Goal: Task Accomplishment & Management: Manage account settings

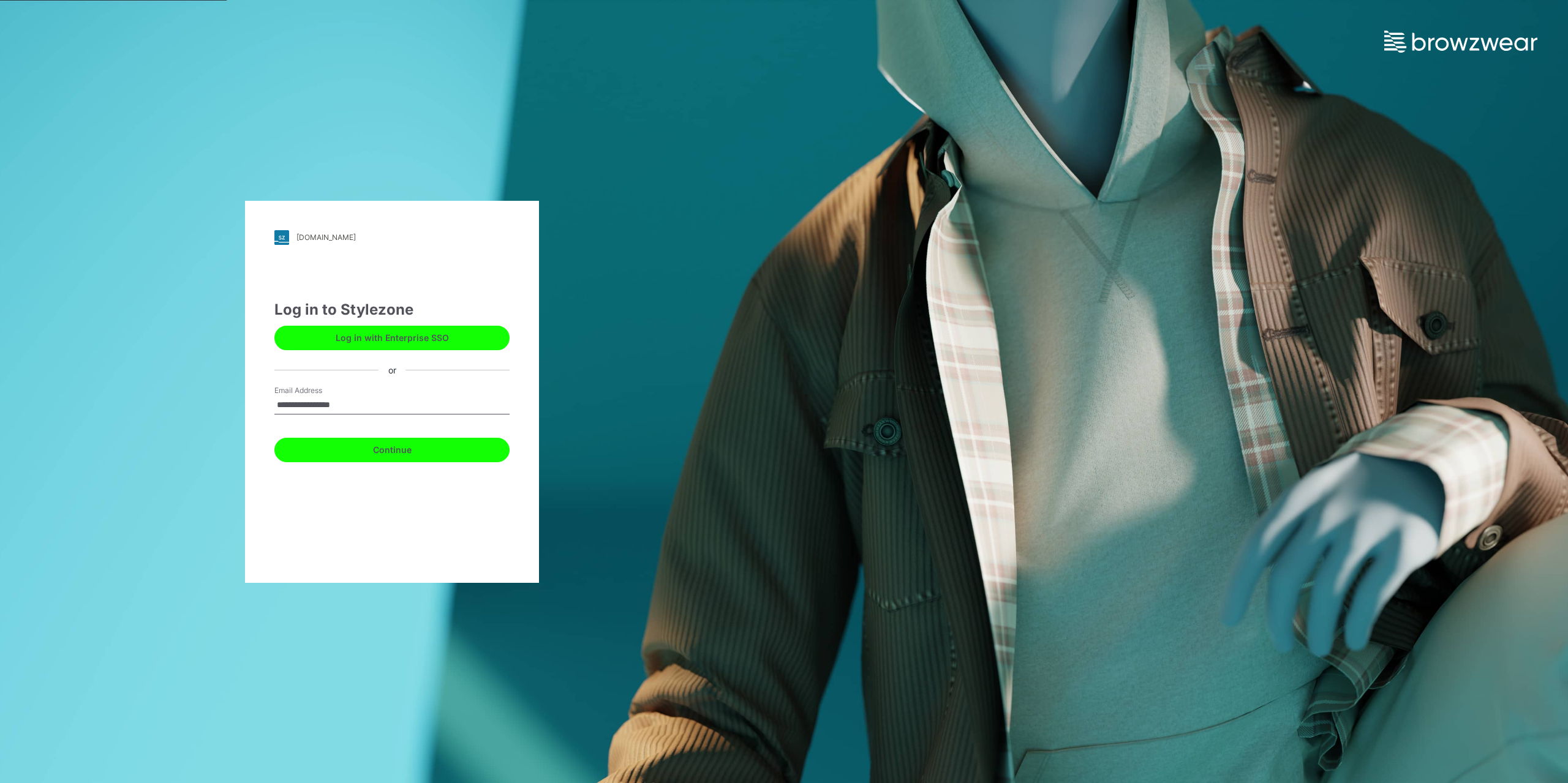
click at [351, 450] on button "Continue" at bounding box center [392, 450] width 235 height 25
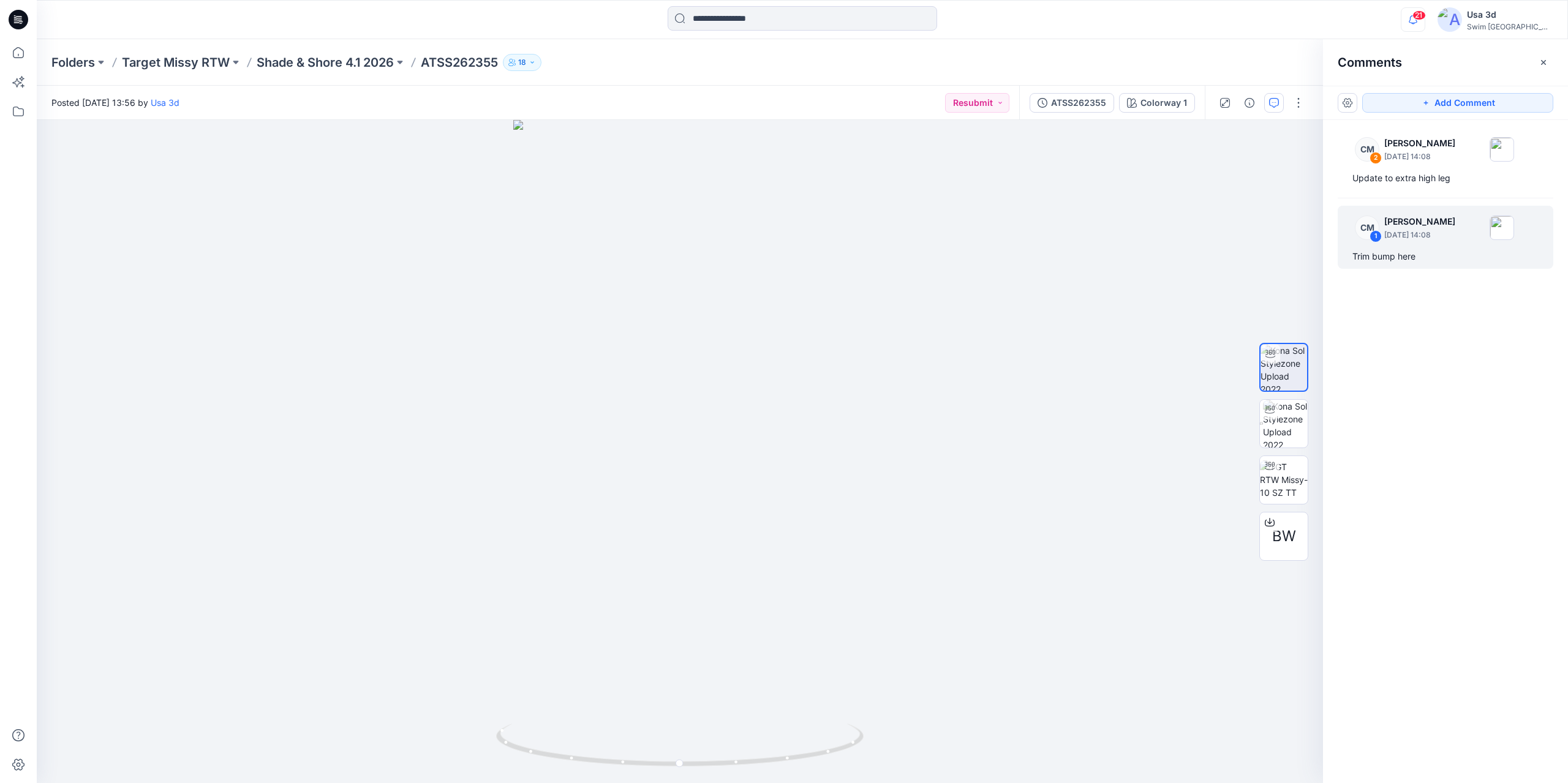
click at [1424, 21] on icon "button" at bounding box center [1413, 19] width 23 height 25
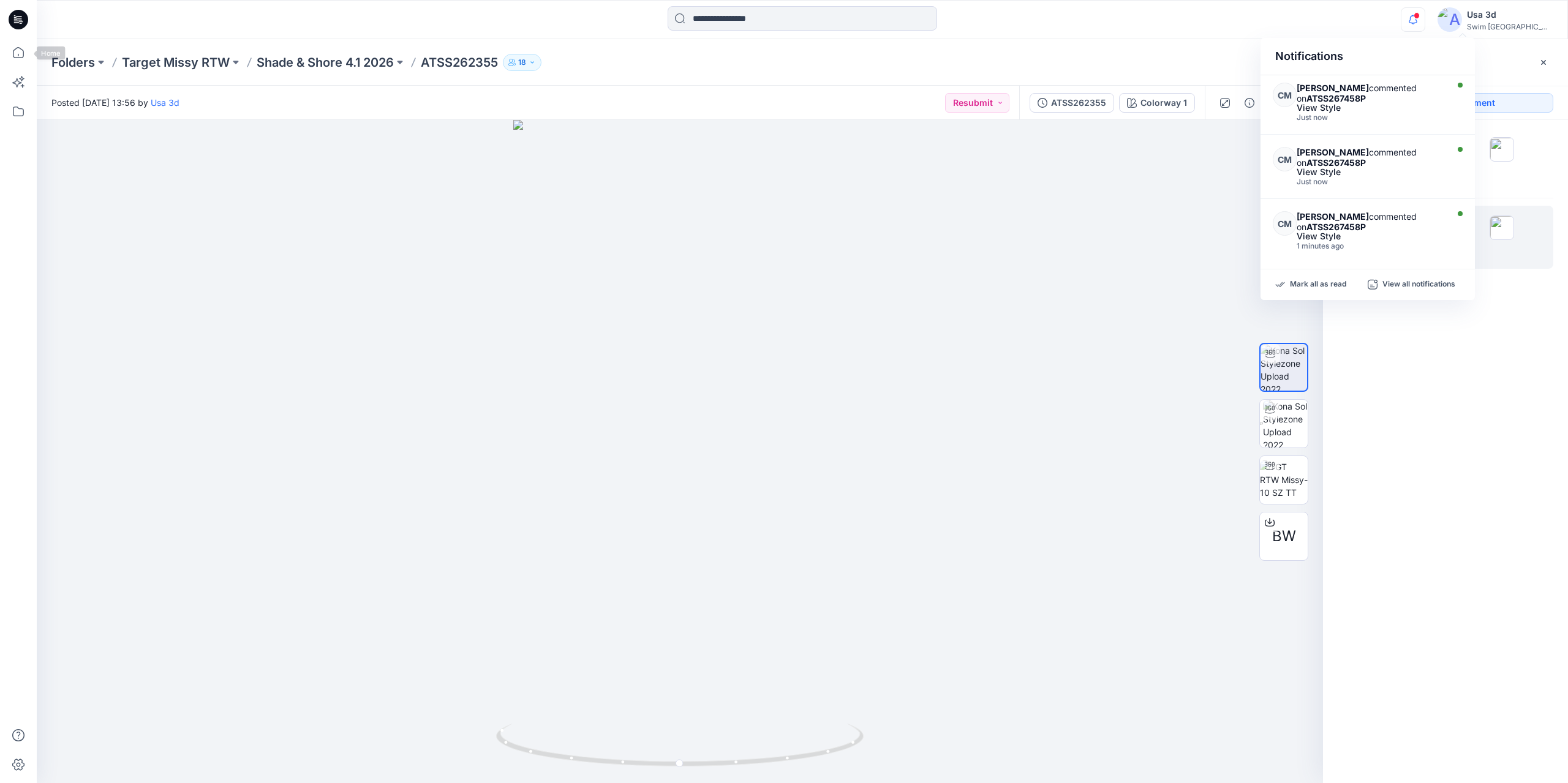
click at [22, 23] on icon at bounding box center [21, 23] width 3 height 1
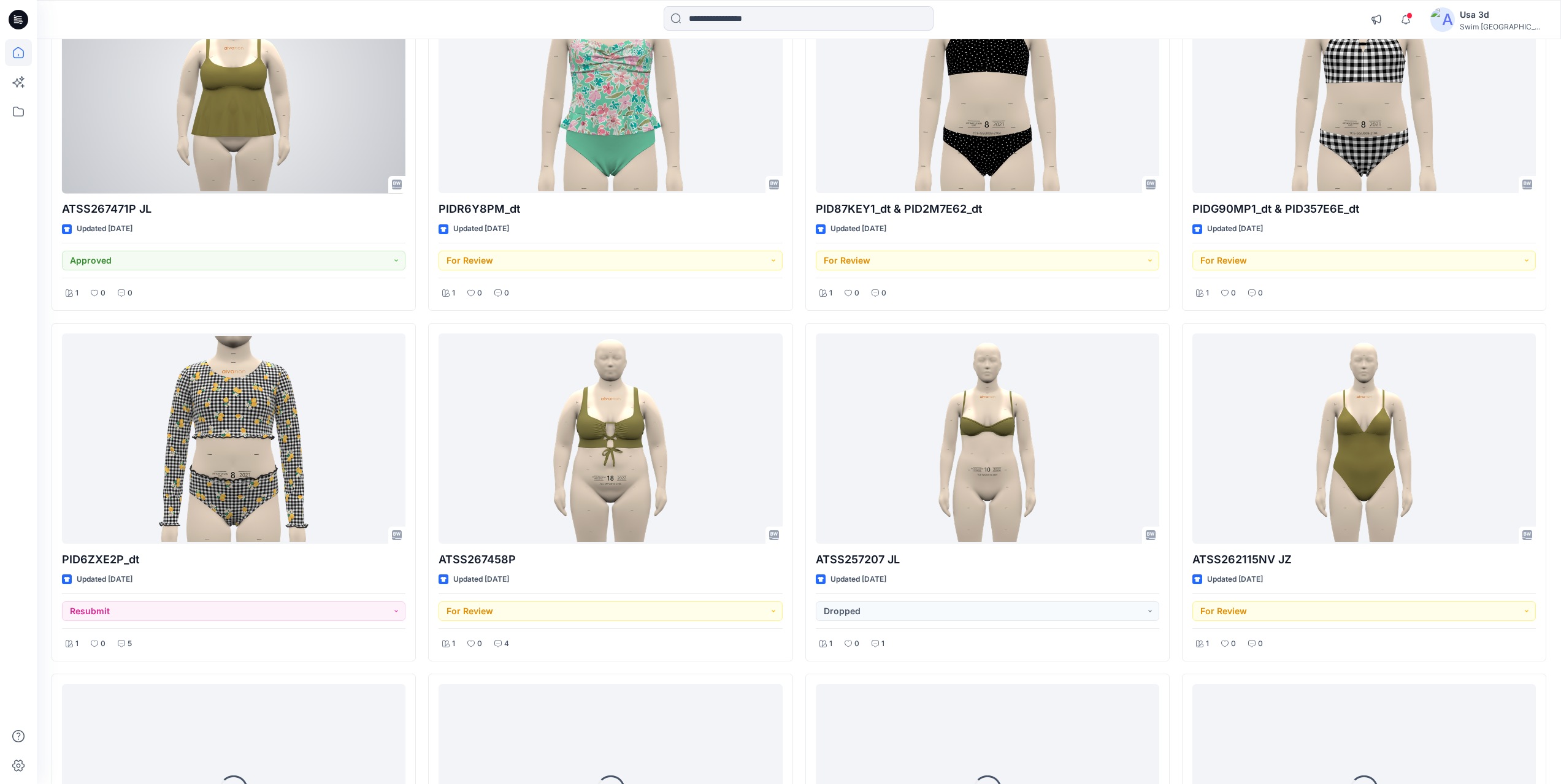
scroll to position [1721, 0]
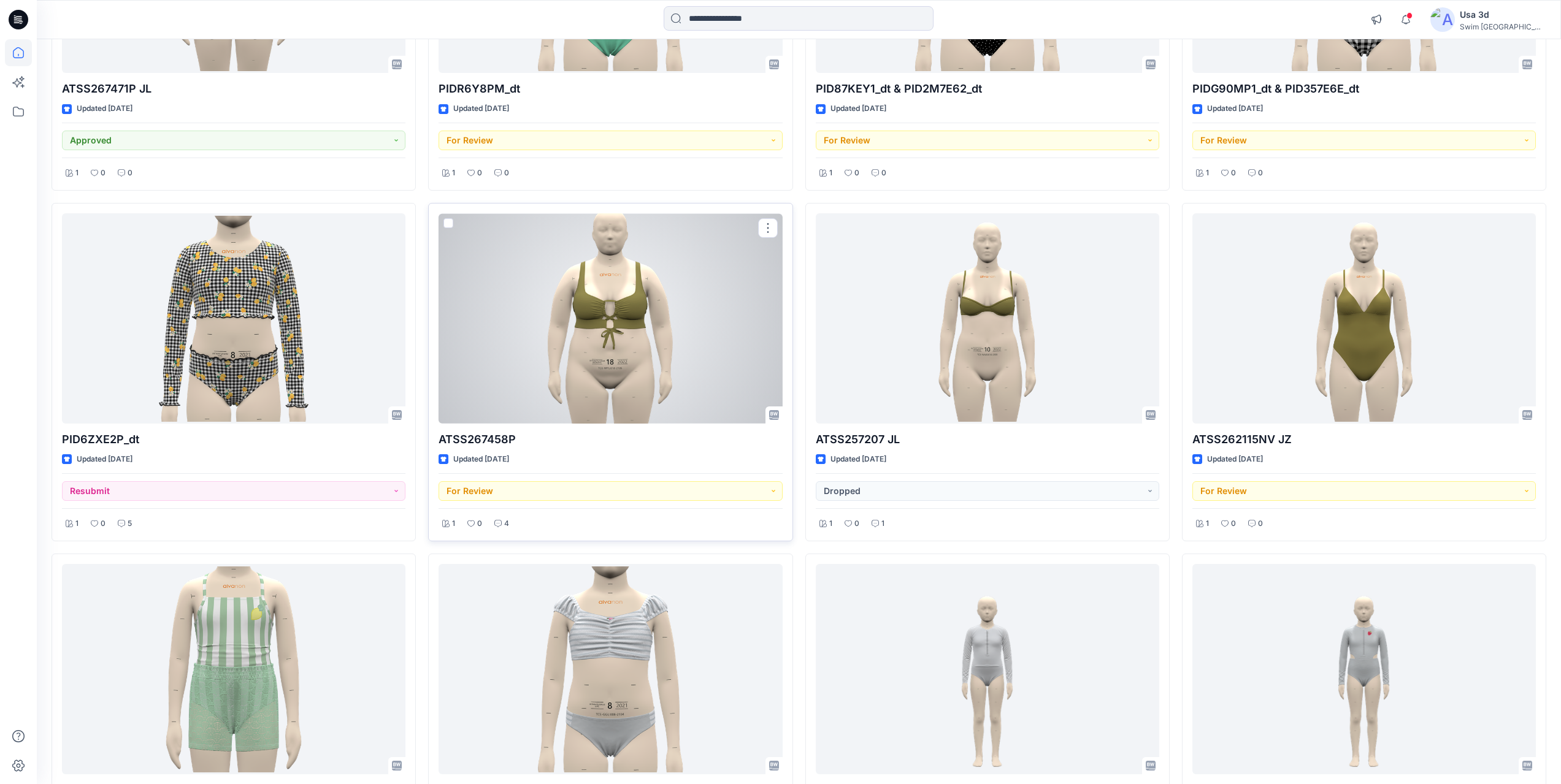
click at [500, 528] on div "4" at bounding box center [502, 523] width 22 height 15
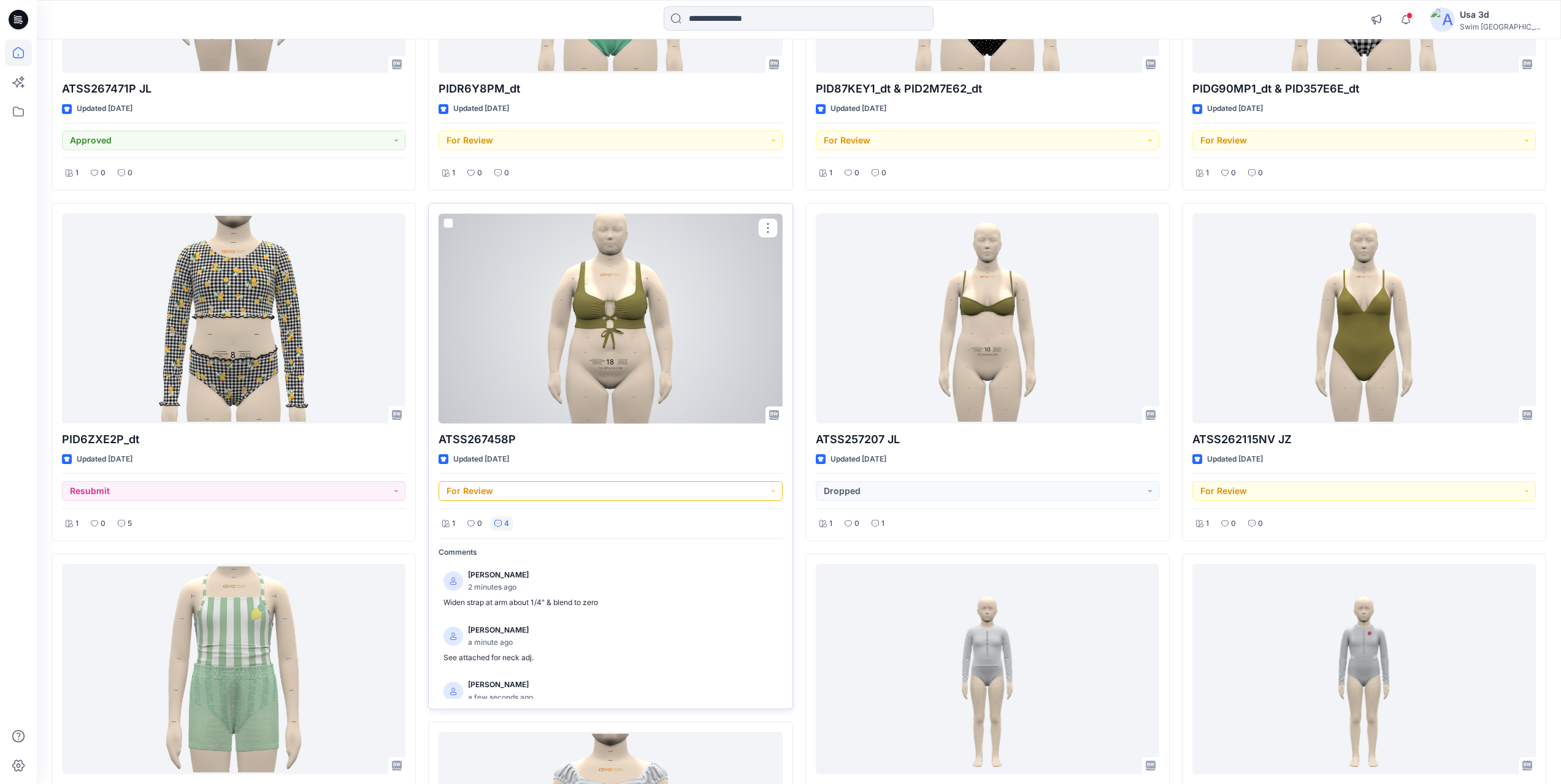
click at [532, 497] on button "For Review" at bounding box center [610, 491] width 343 height 20
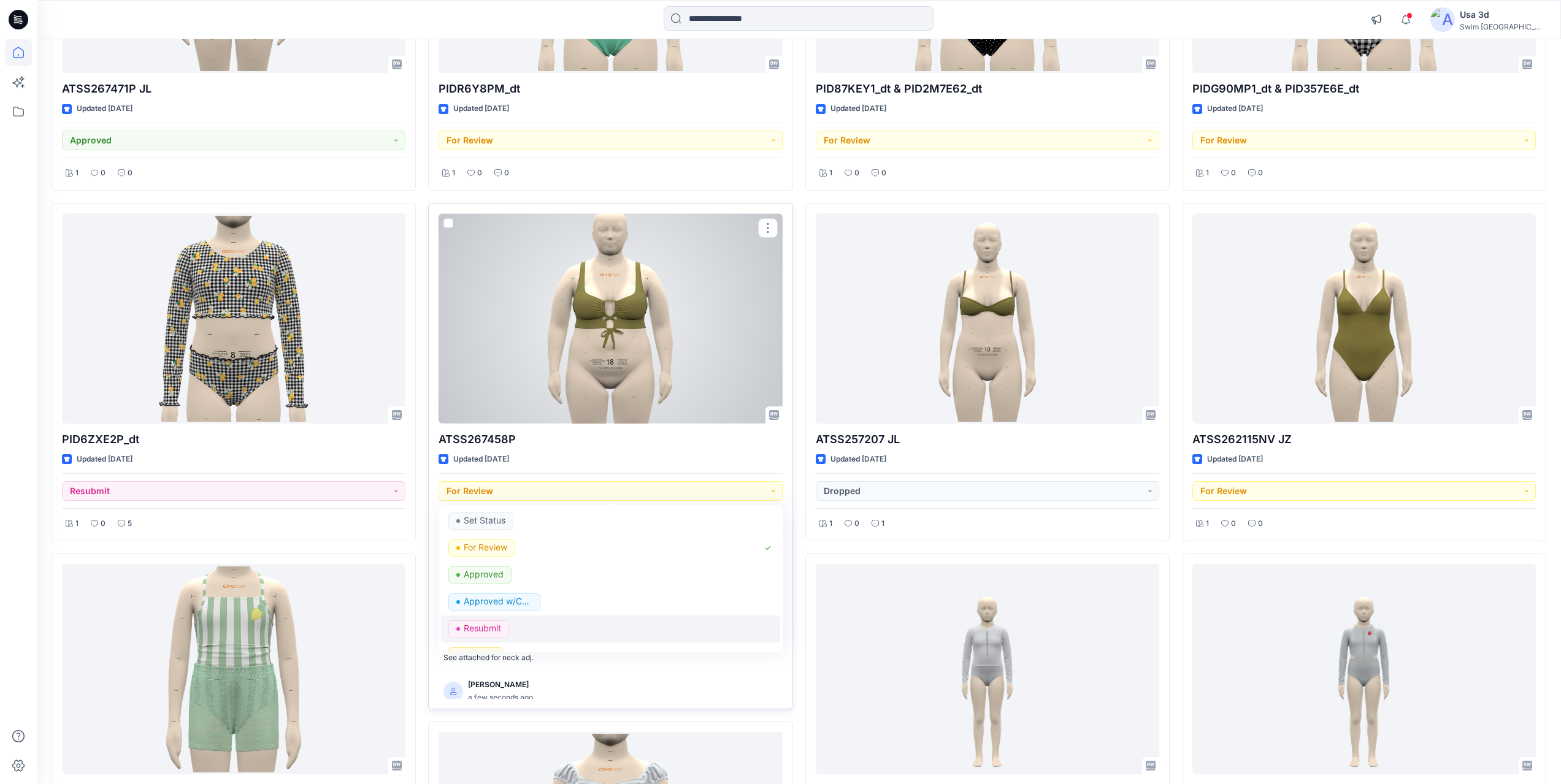
click at [498, 624] on p "Resubmit" at bounding box center [482, 629] width 38 height 16
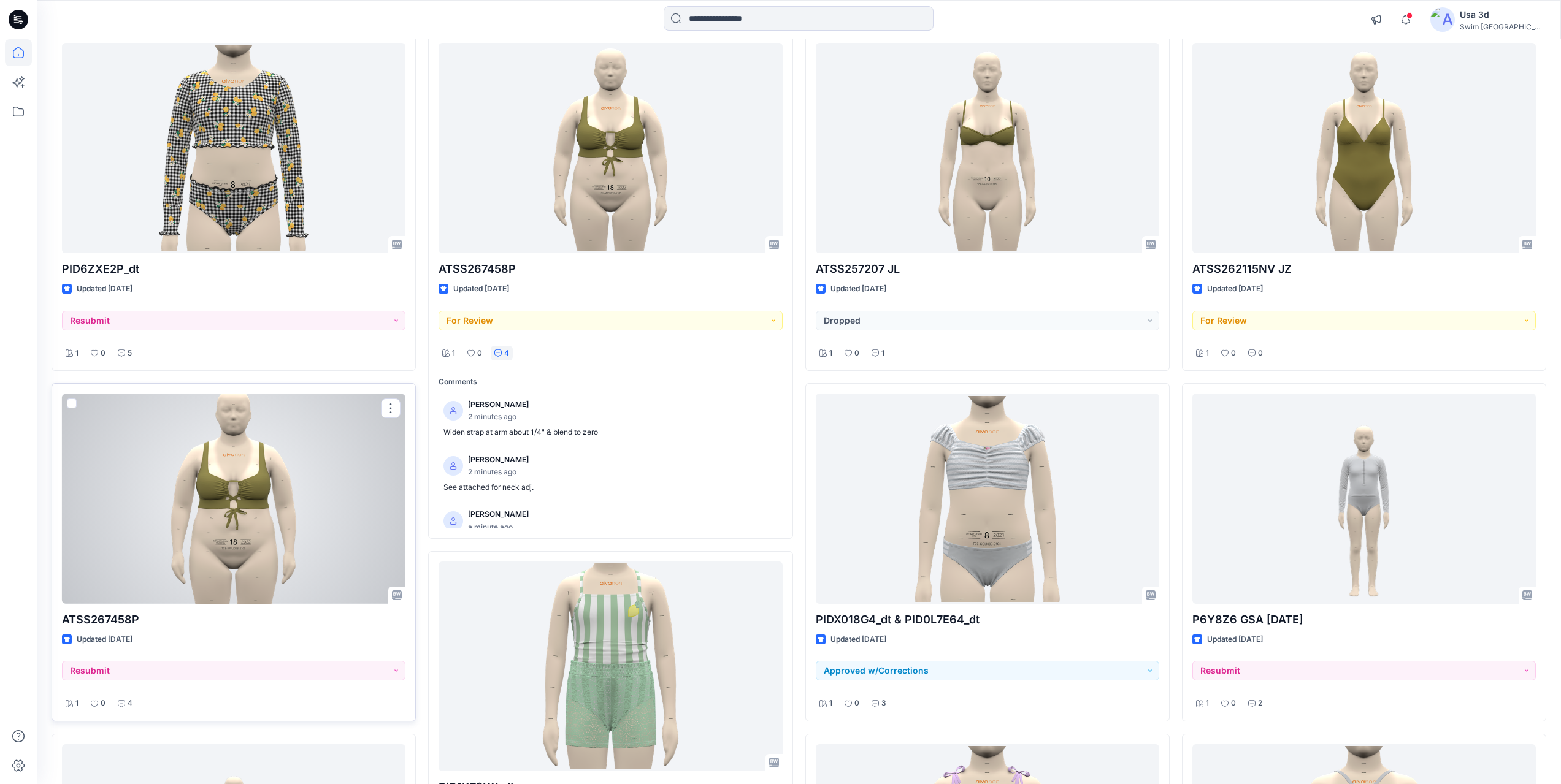
scroll to position [1966, 0]
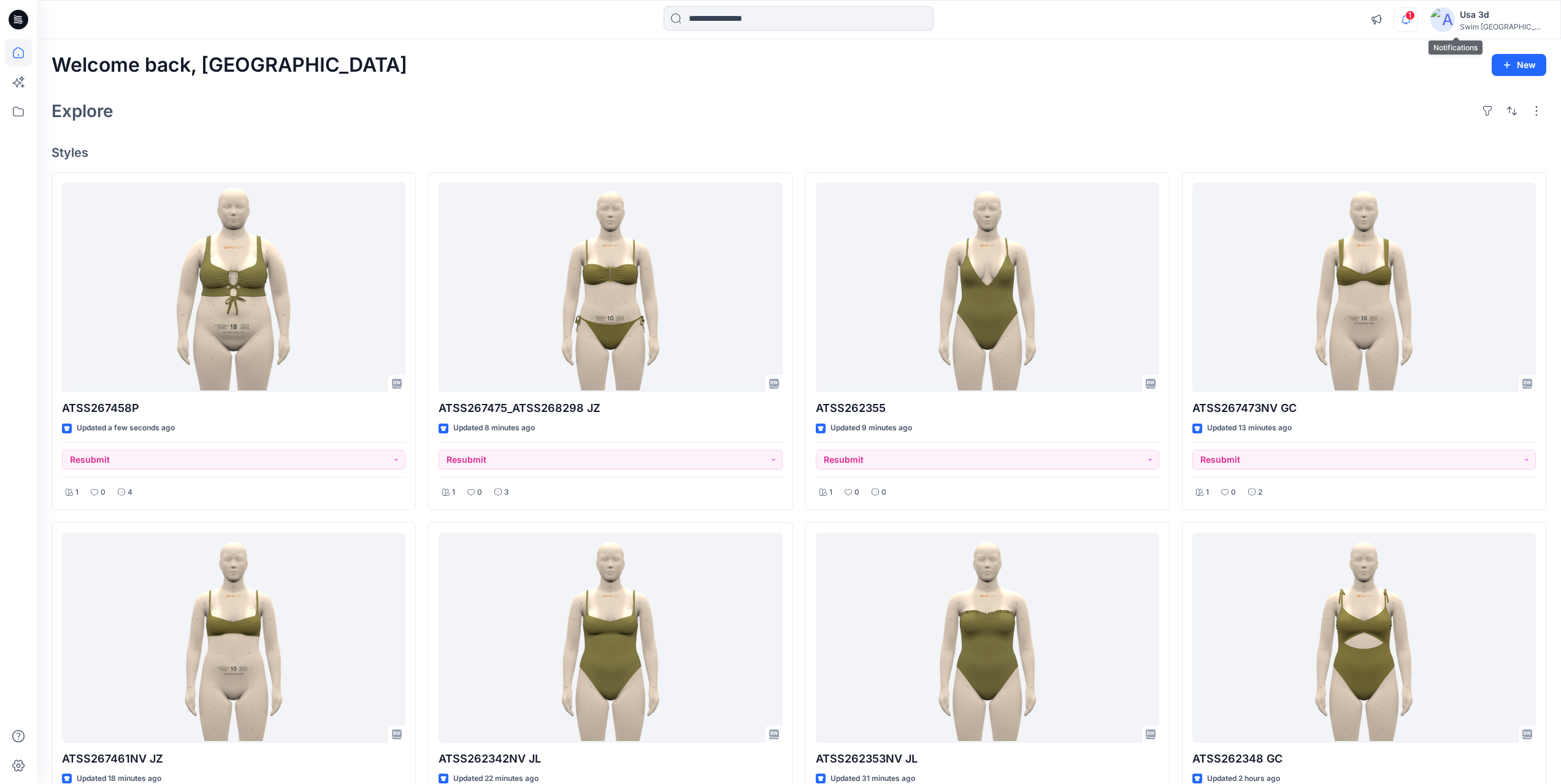
click at [1417, 15] on icon "button" at bounding box center [1406, 20] width 23 height 25
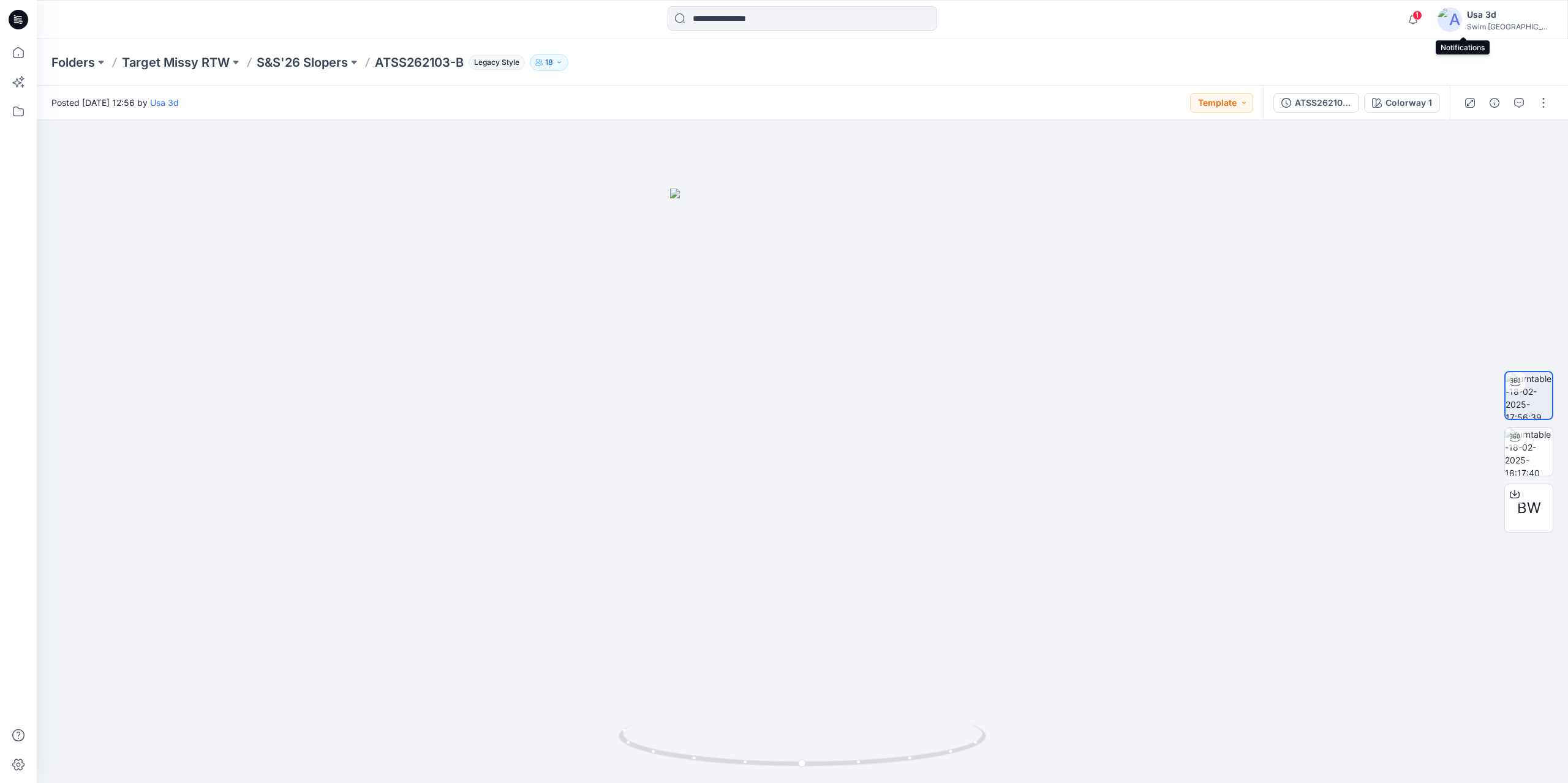
click at [1422, 18] on span "1" at bounding box center [1417, 15] width 10 height 10
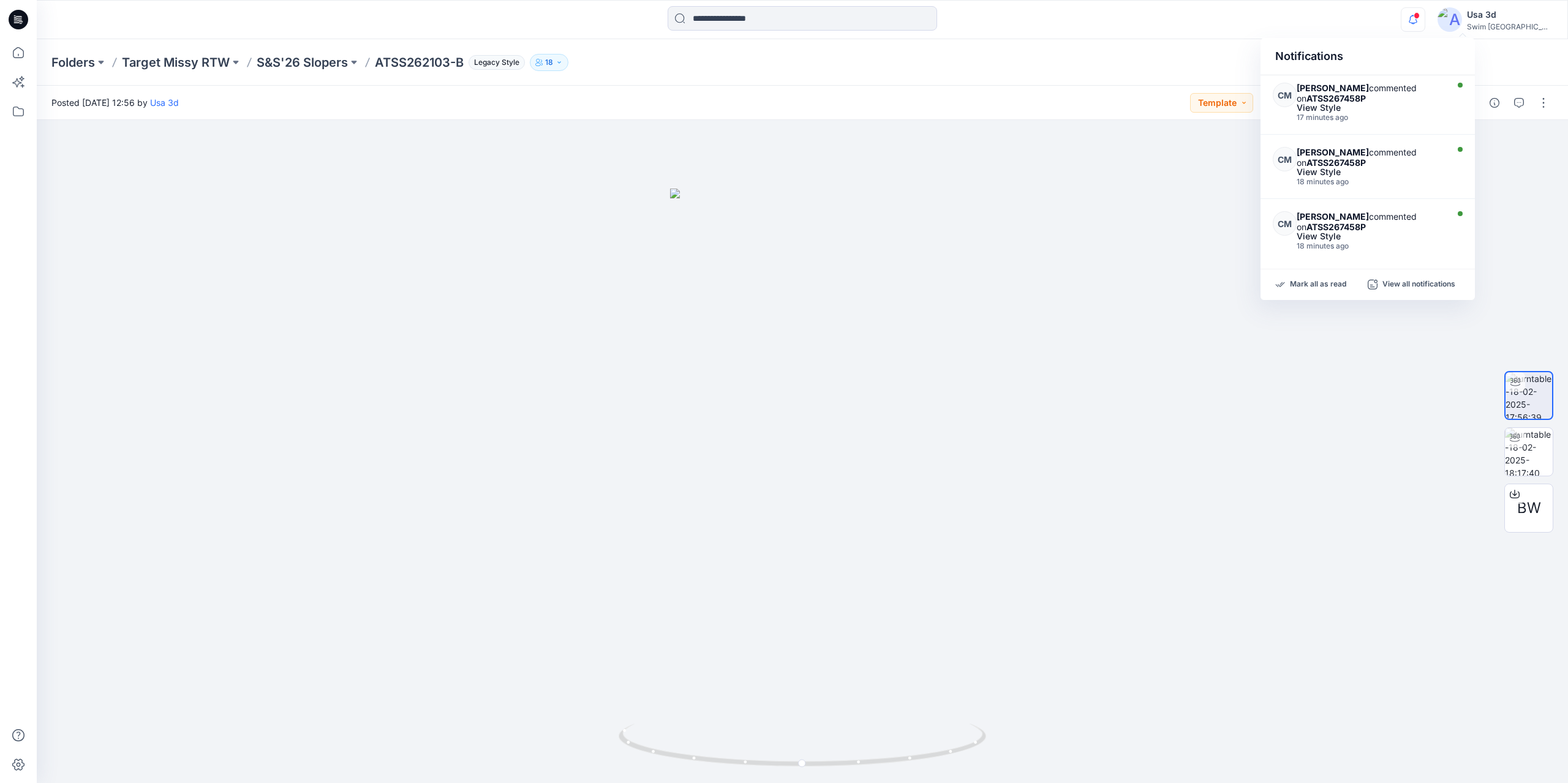
click at [1419, 18] on span at bounding box center [1416, 15] width 6 height 6
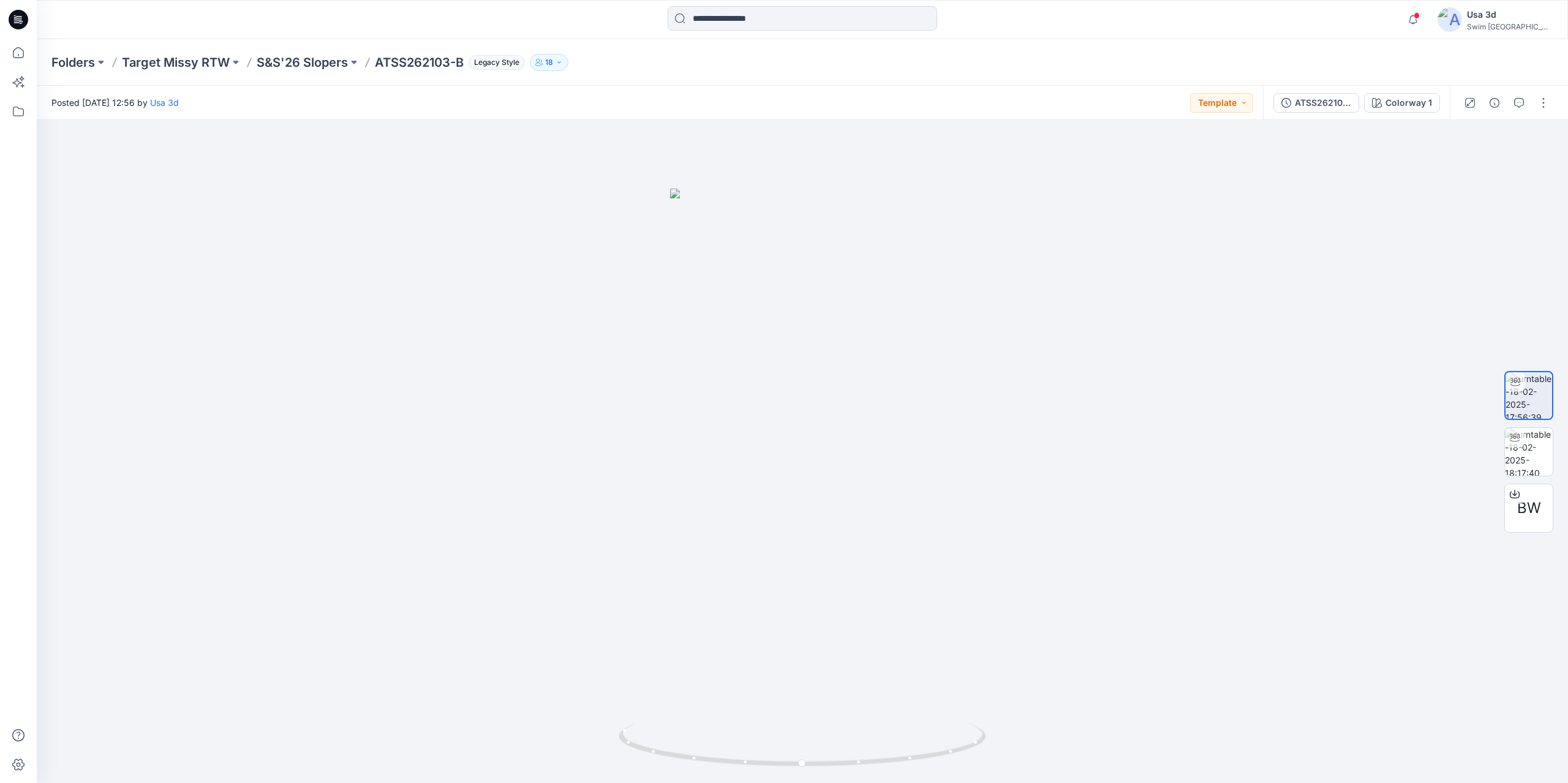
click at [12, 18] on icon at bounding box center [18, 19] width 19 height 19
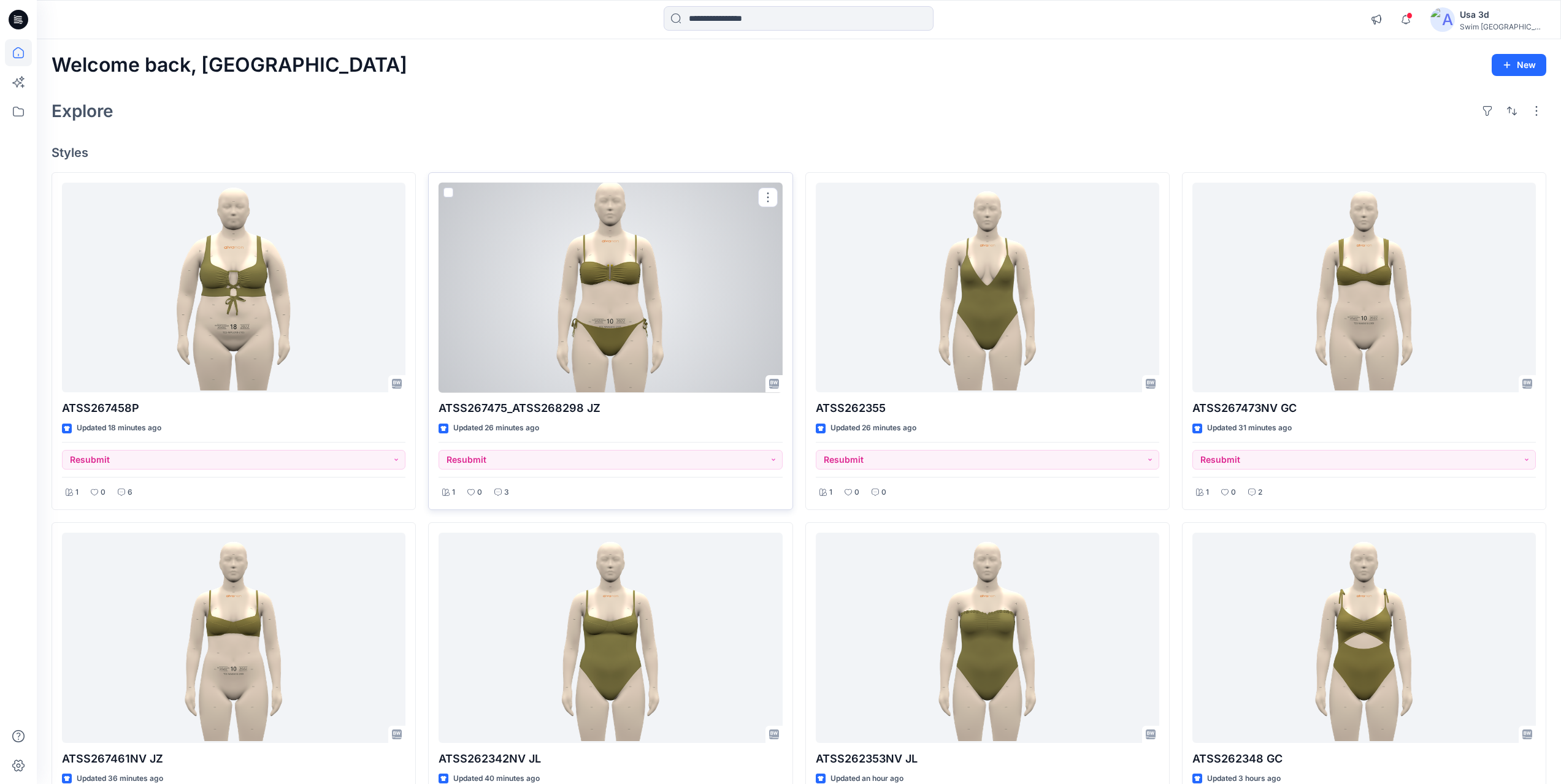
click at [691, 297] on div at bounding box center [610, 288] width 343 height 210
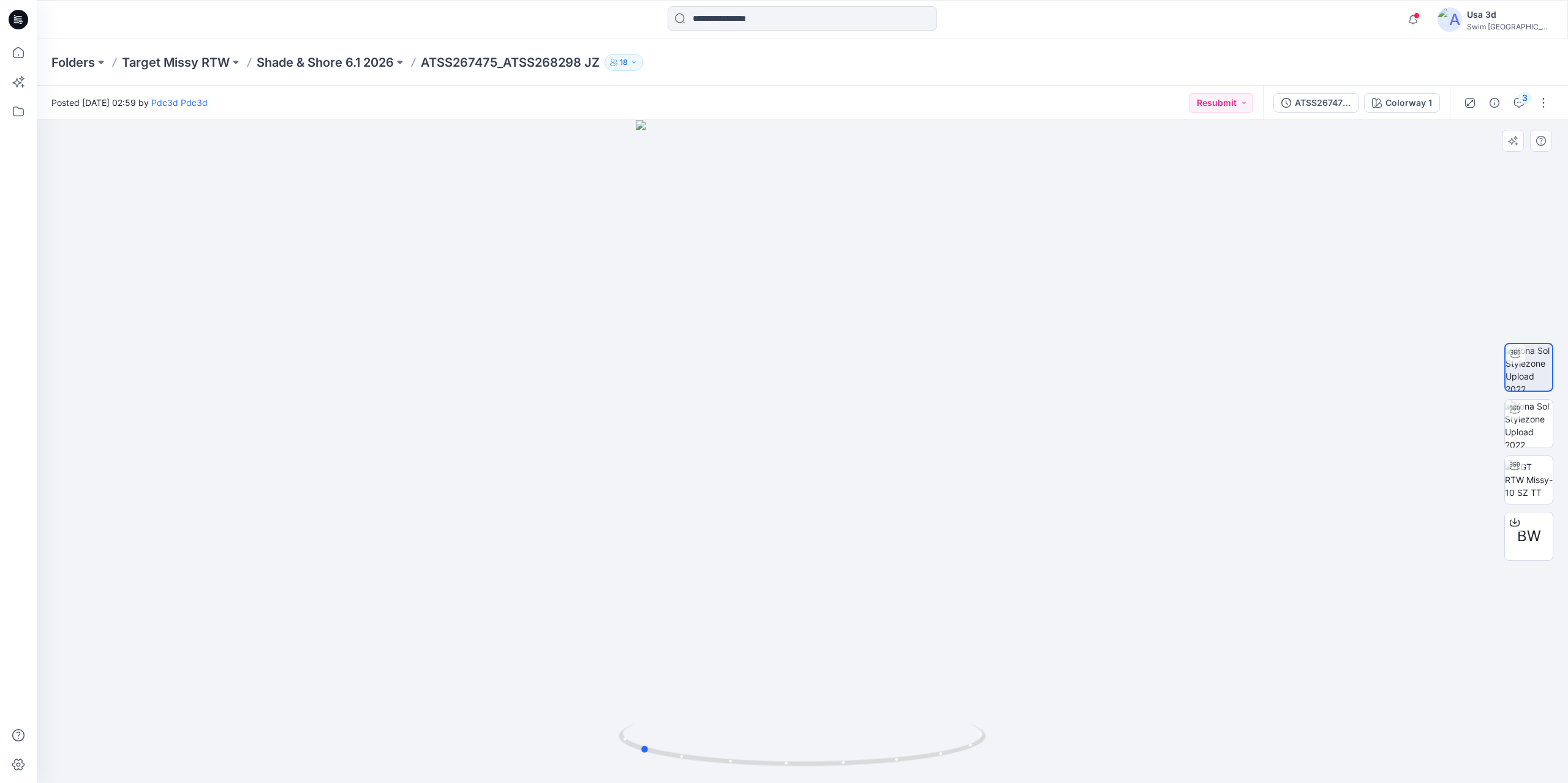
drag, startPoint x: 848, startPoint y: 456, endPoint x: 684, endPoint y: 430, distance: 166.0
click at [684, 430] on div at bounding box center [802, 451] width 1531 height 663
drag, startPoint x: 688, startPoint y: 421, endPoint x: 946, endPoint y: 432, distance: 258.2
click at [946, 432] on img at bounding box center [801, 434] width 378 height 698
drag, startPoint x: 772, startPoint y: 434, endPoint x: 981, endPoint y: 438, distance: 209.0
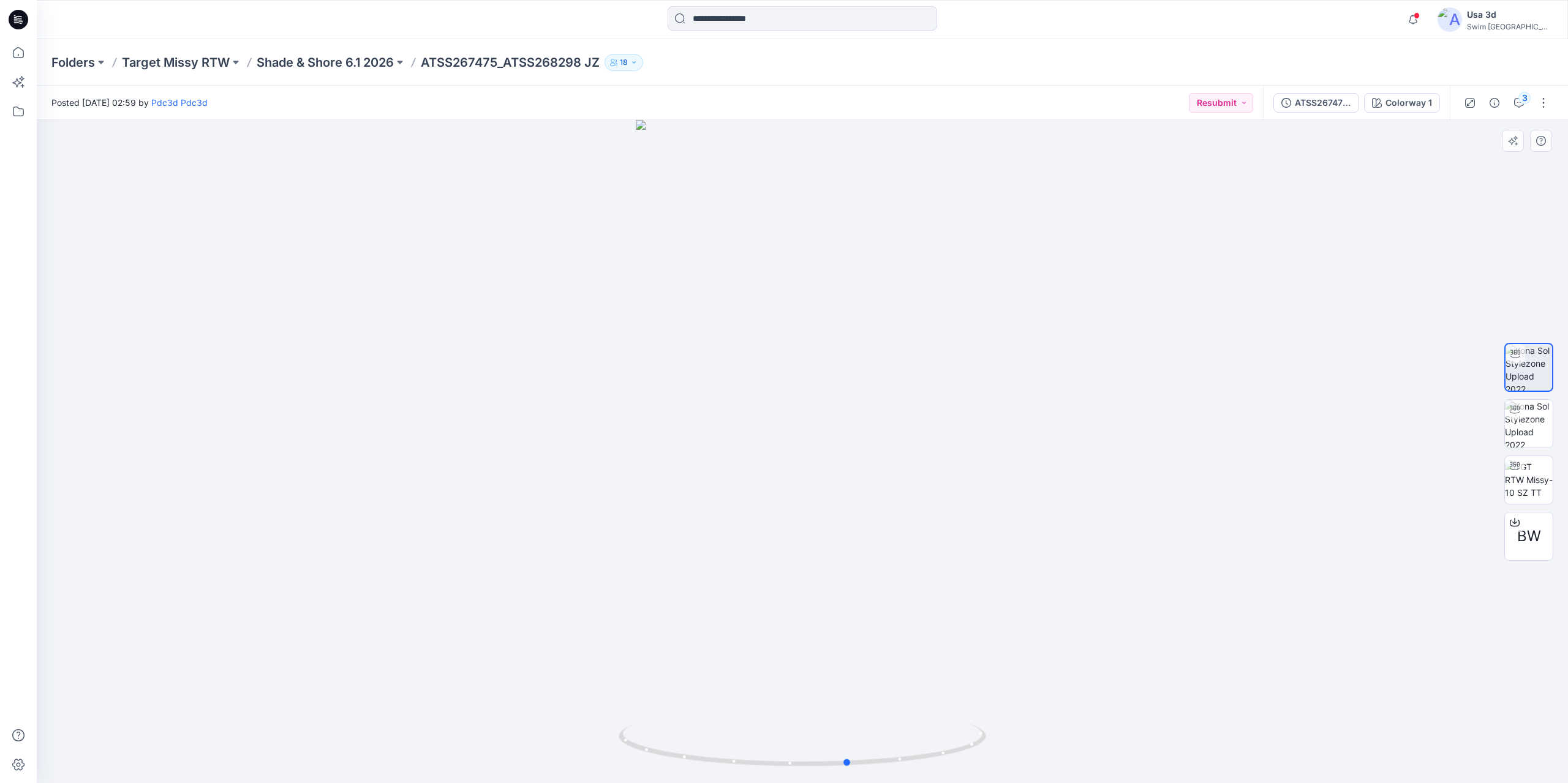
click at [981, 438] on div at bounding box center [802, 451] width 1531 height 663
click at [1519, 105] on icon "button" at bounding box center [1519, 103] width 10 height 10
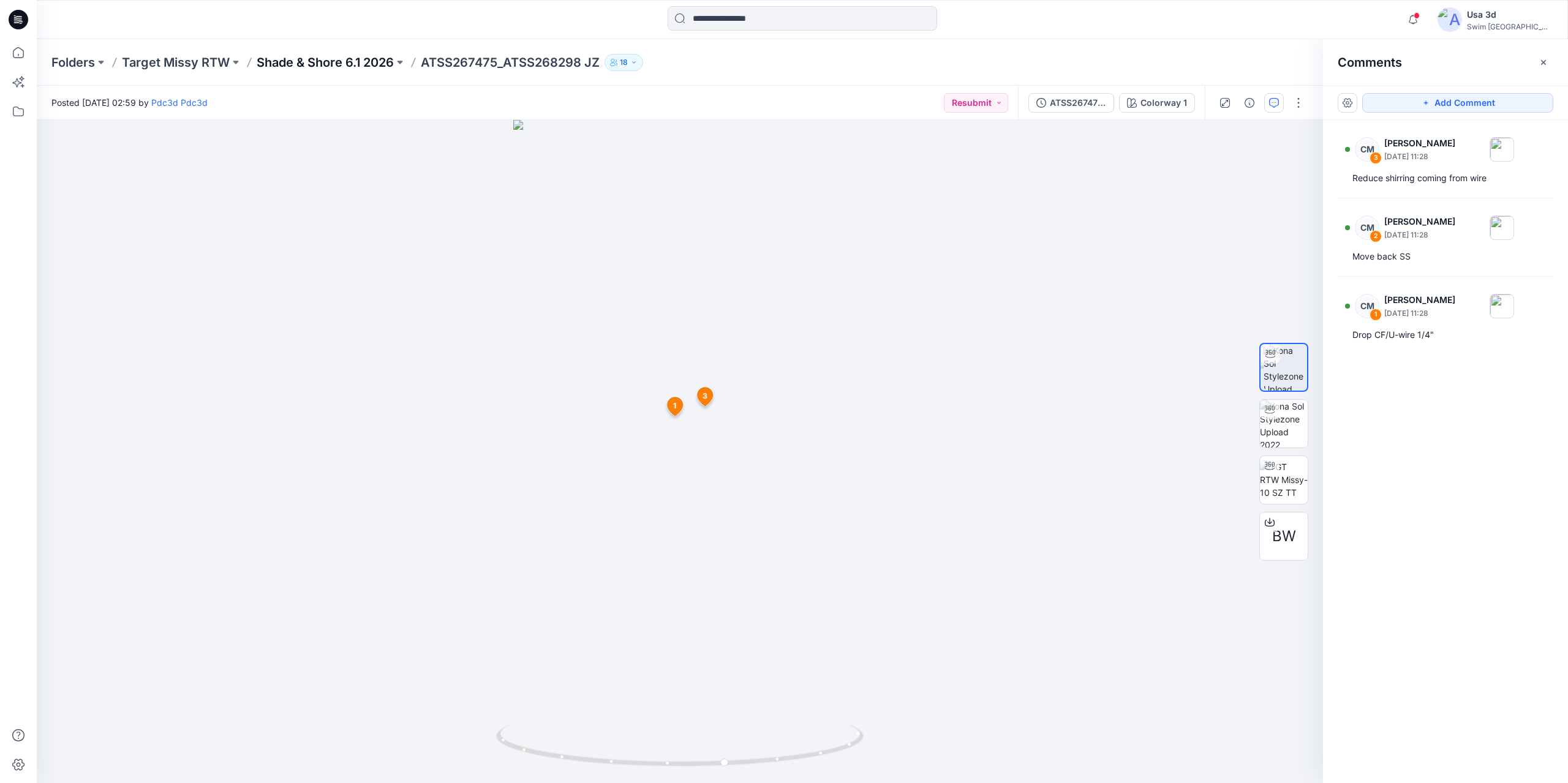
click at [307, 66] on p "Shade & Shore 6.1 2026" at bounding box center [325, 63] width 137 height 17
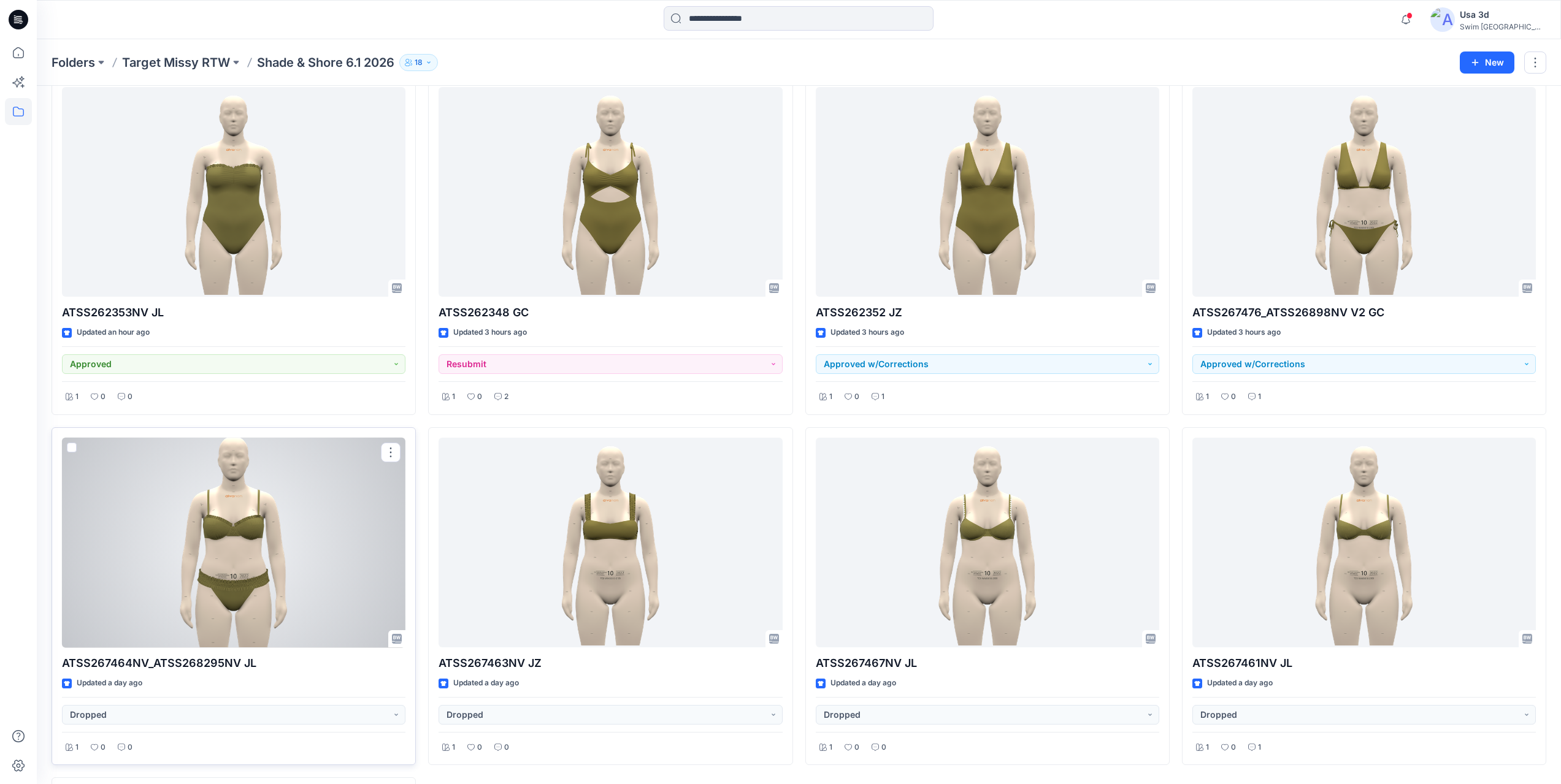
scroll to position [267, 0]
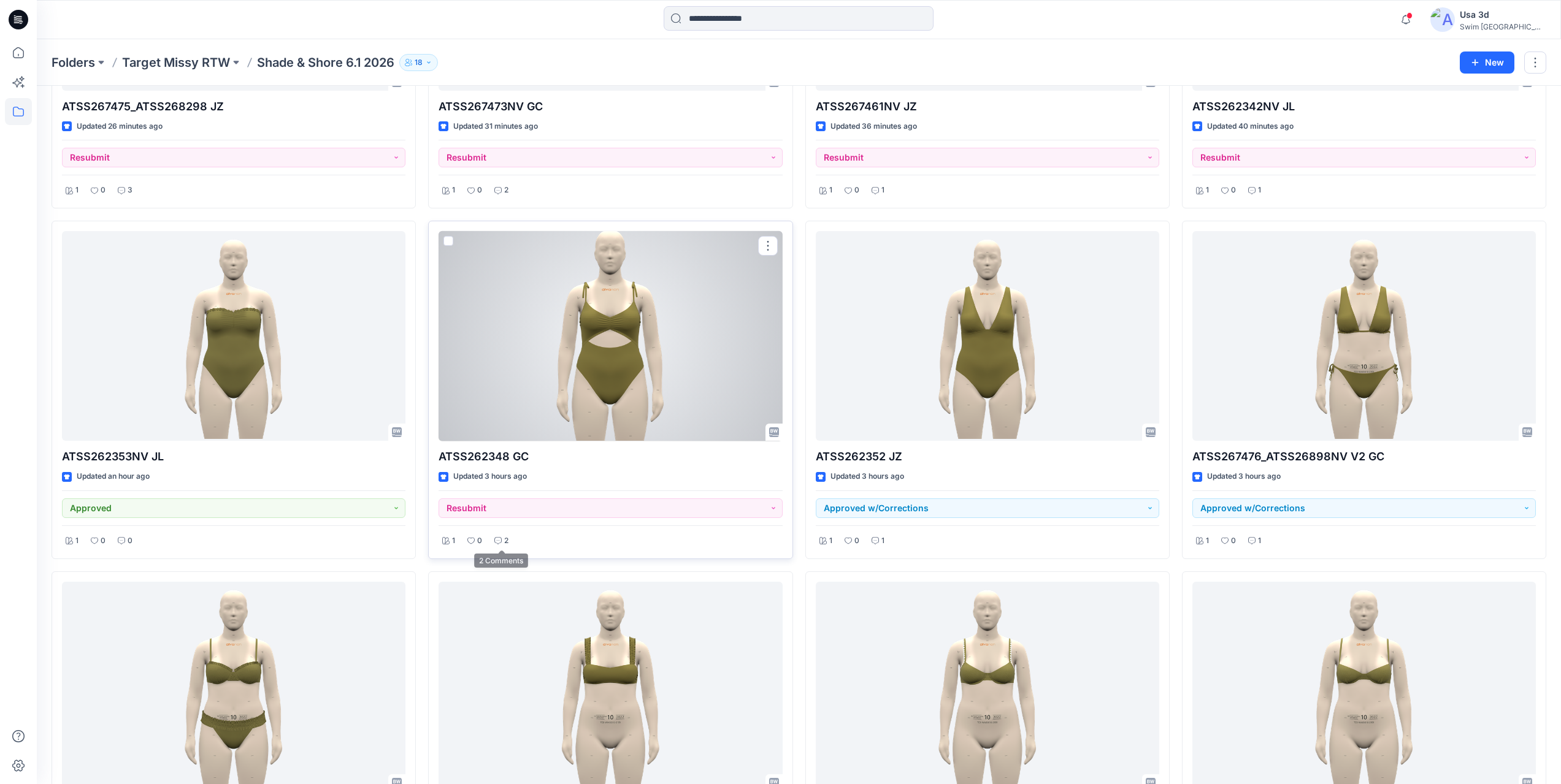
click at [506, 535] on p "2" at bounding box center [506, 541] width 4 height 13
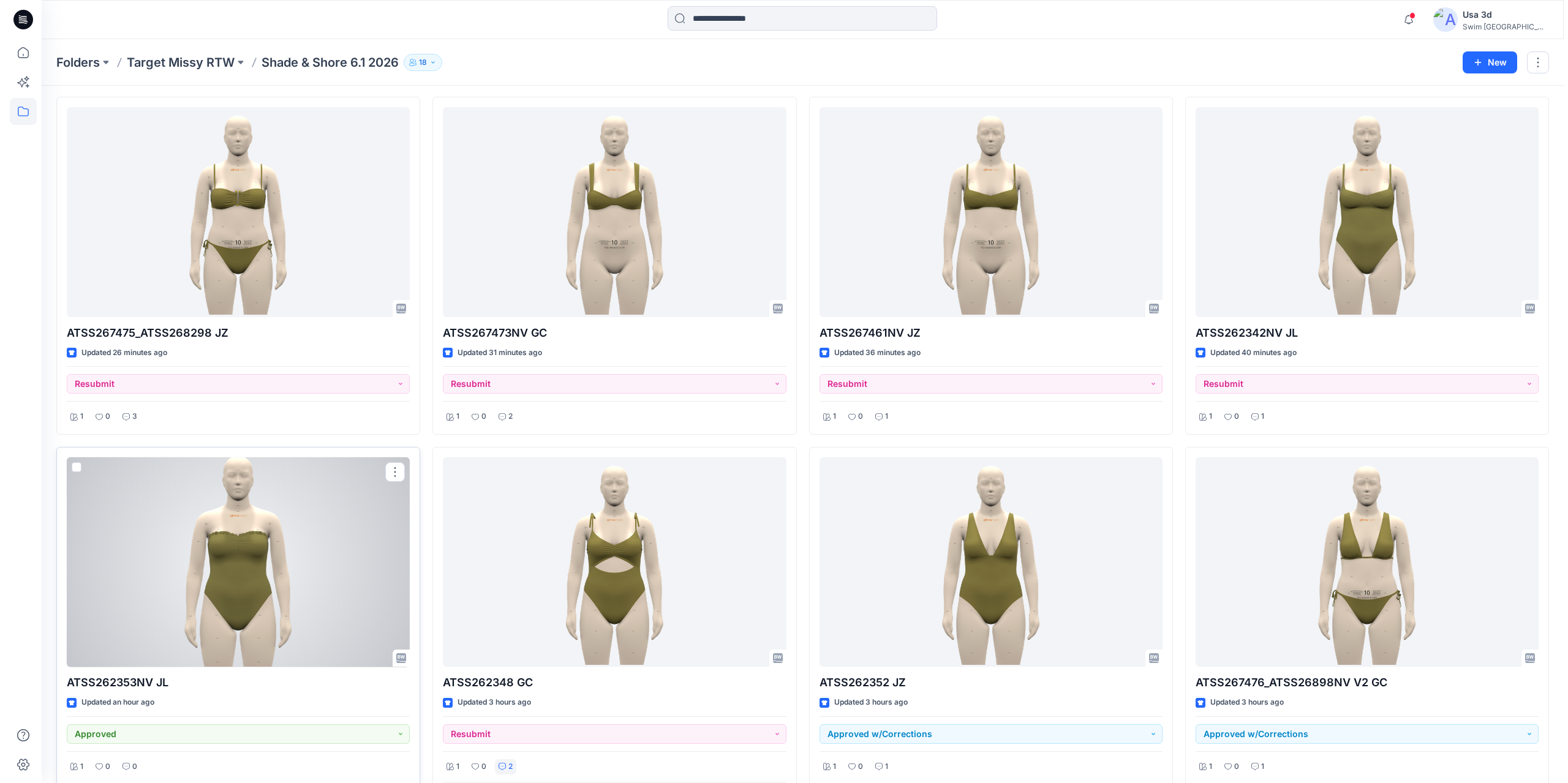
scroll to position [0, 0]
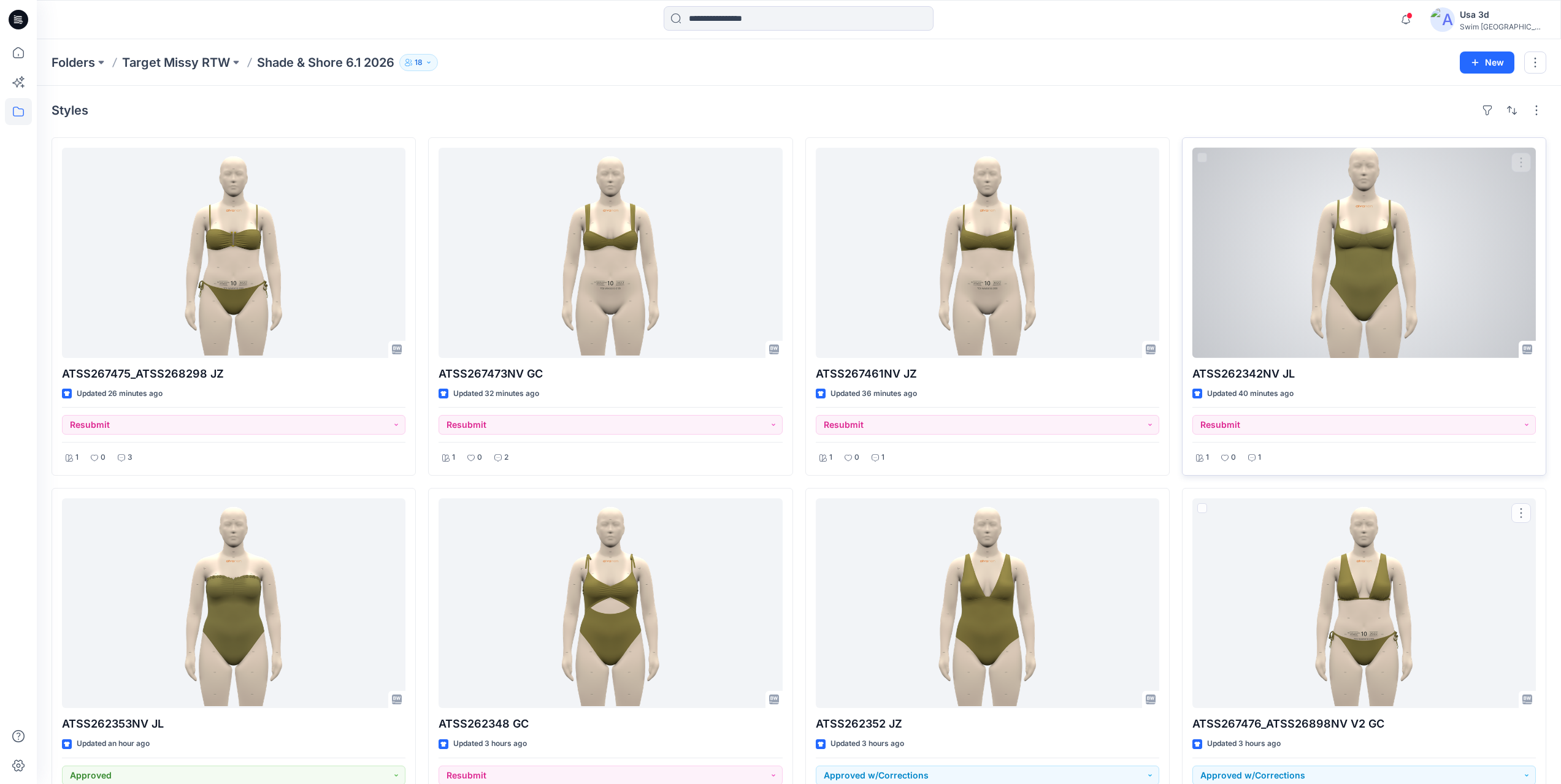
click at [1258, 457] on p "1" at bounding box center [1260, 457] width 3 height 13
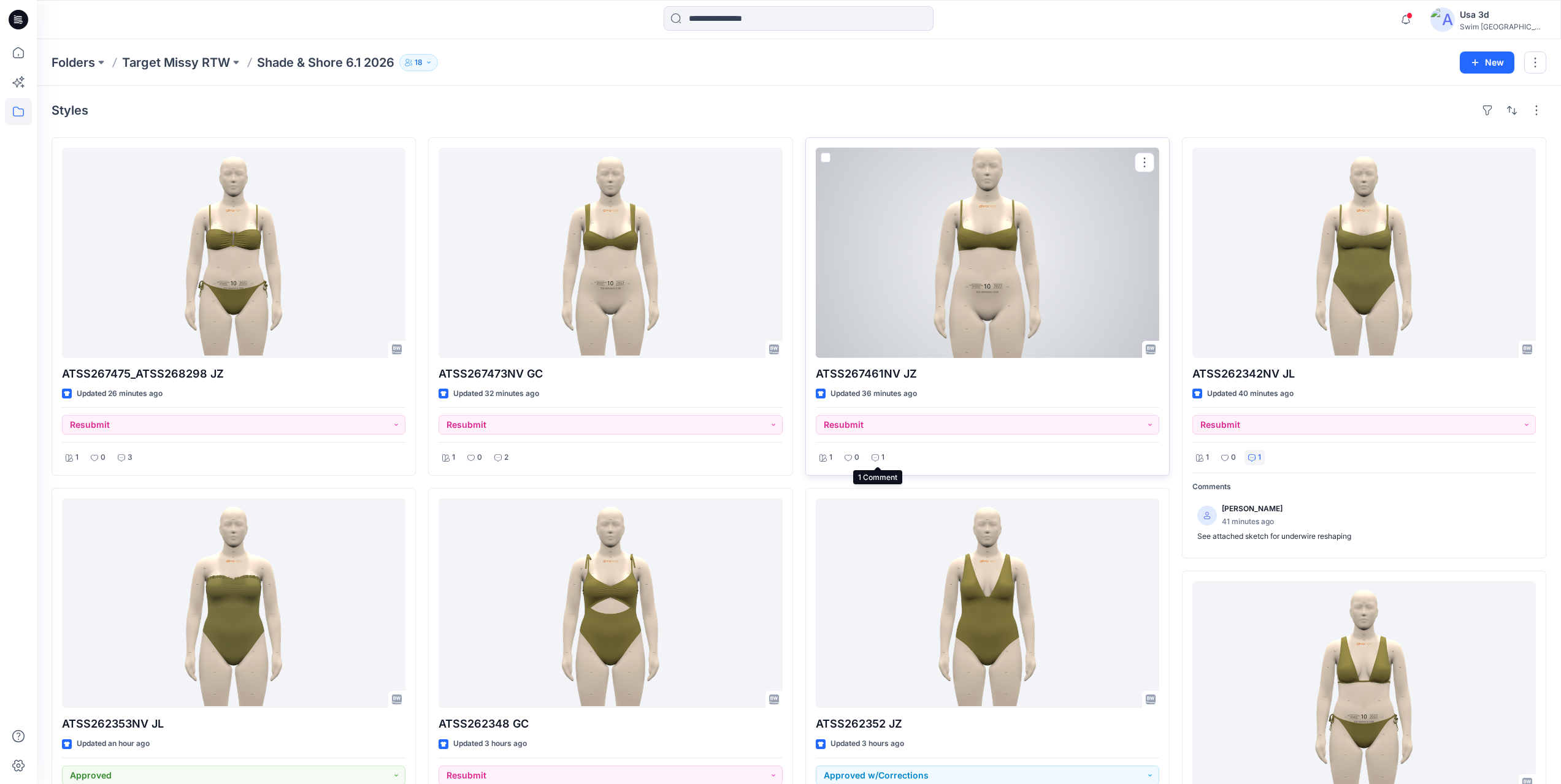
click at [878, 458] on icon at bounding box center [875, 458] width 7 height 7
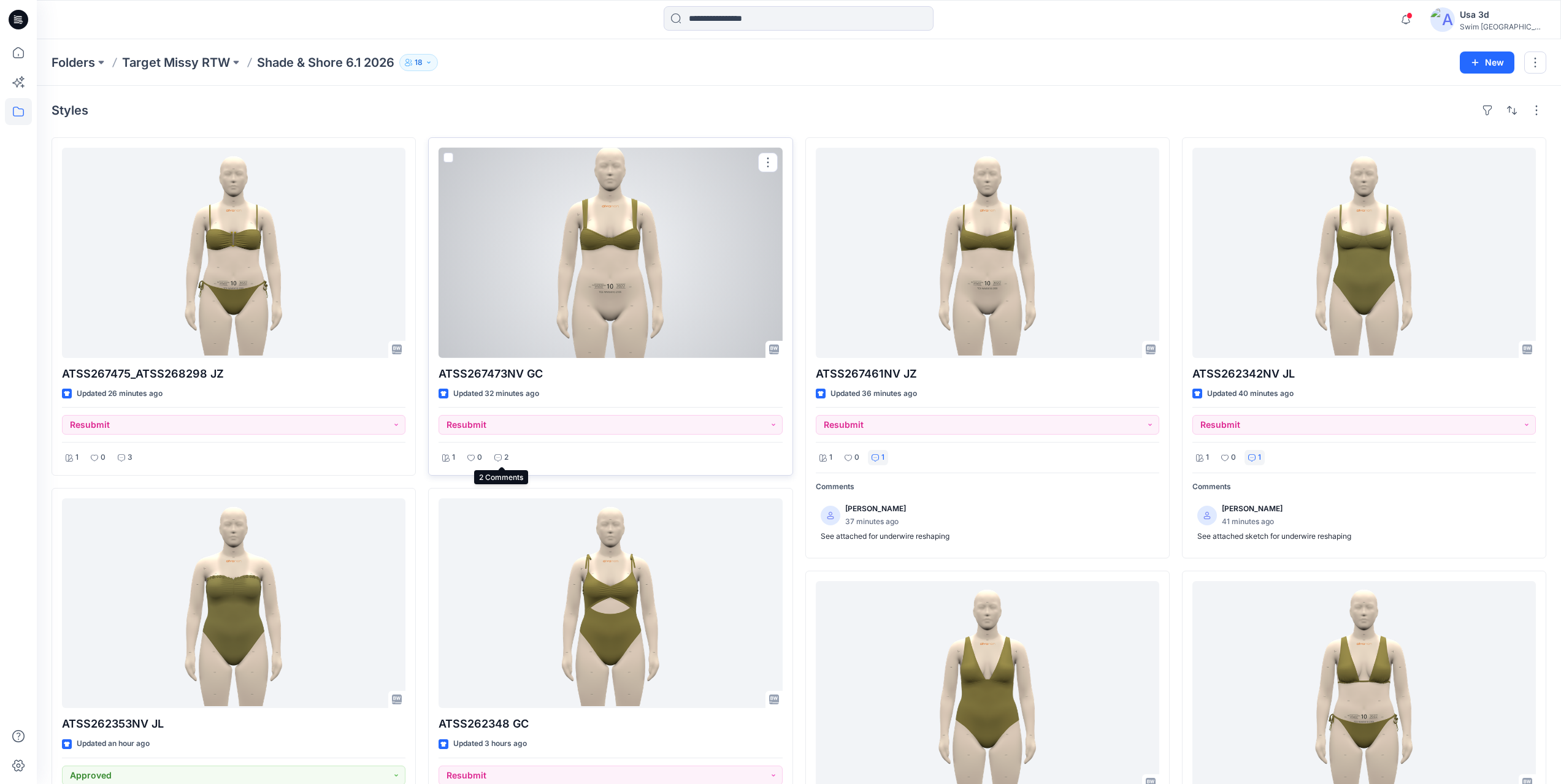
click at [502, 459] on div "2" at bounding box center [502, 457] width 22 height 15
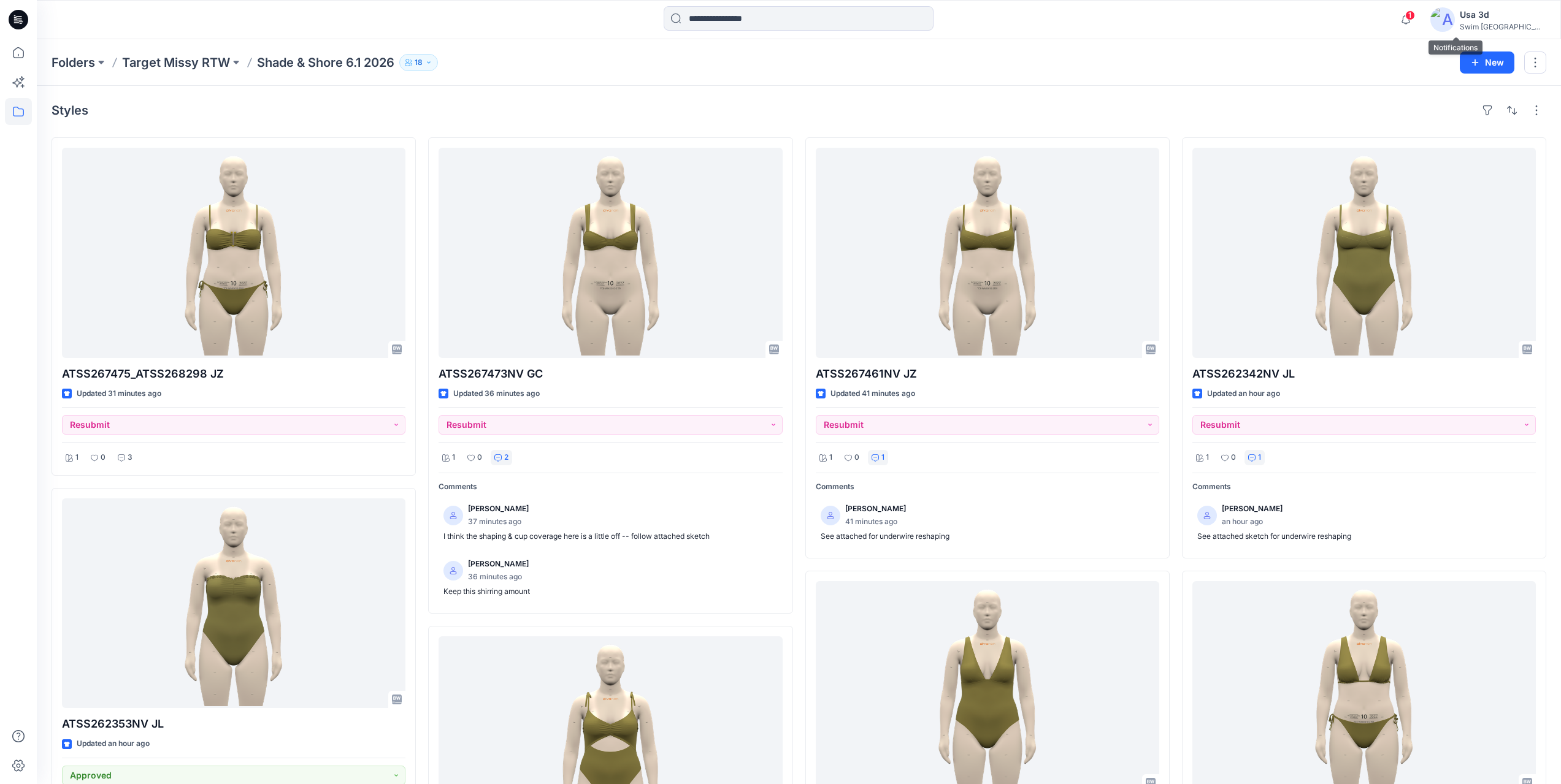
click at [1415, 18] on span "1" at bounding box center [1411, 15] width 10 height 10
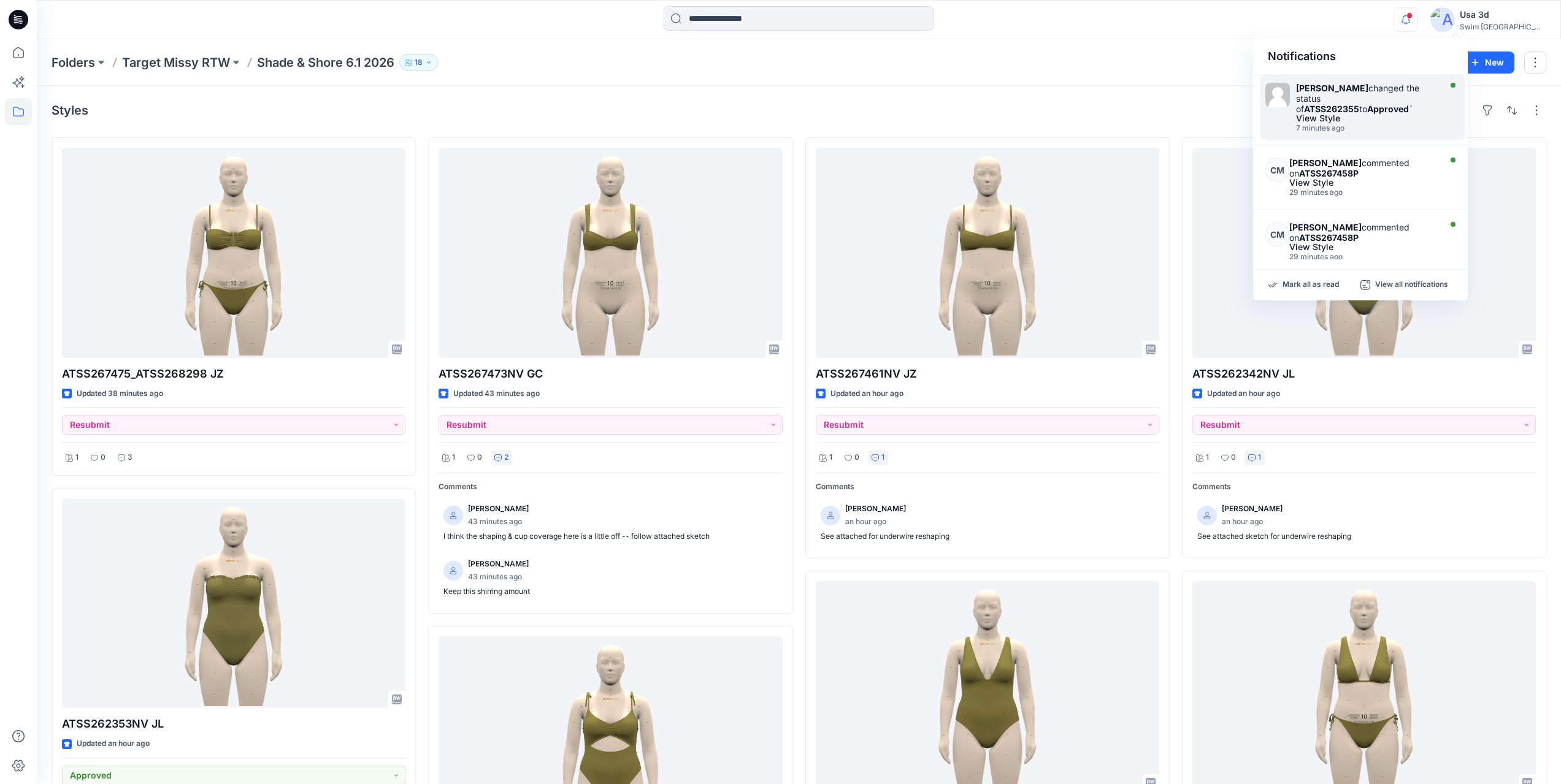
click at [1353, 84] on strong "[PERSON_NAME]" at bounding box center [1333, 88] width 72 height 10
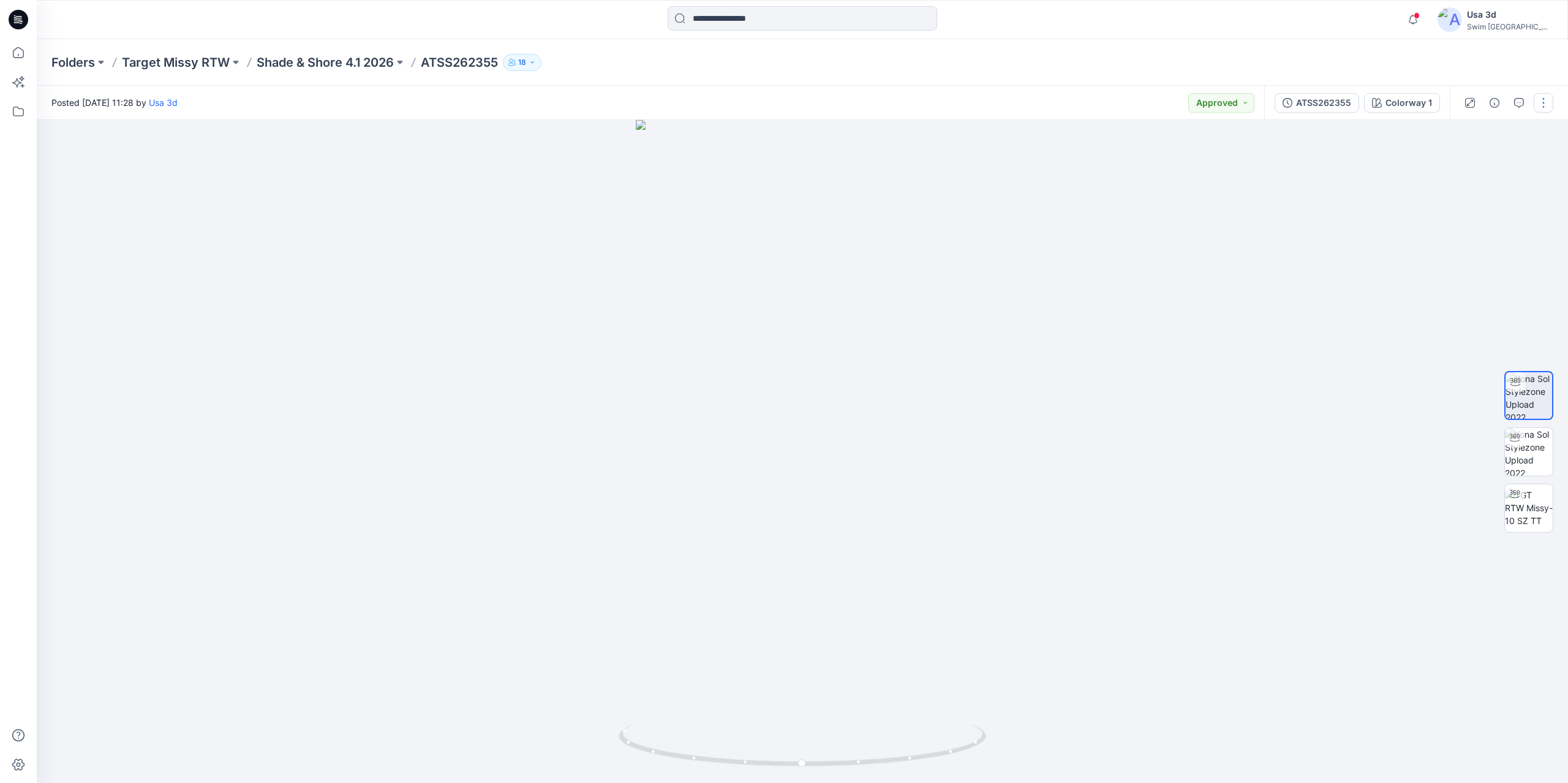
click at [1546, 105] on button "button" at bounding box center [1543, 102] width 19 height 19
click at [1491, 164] on button "Edit" at bounding box center [1491, 165] width 113 height 22
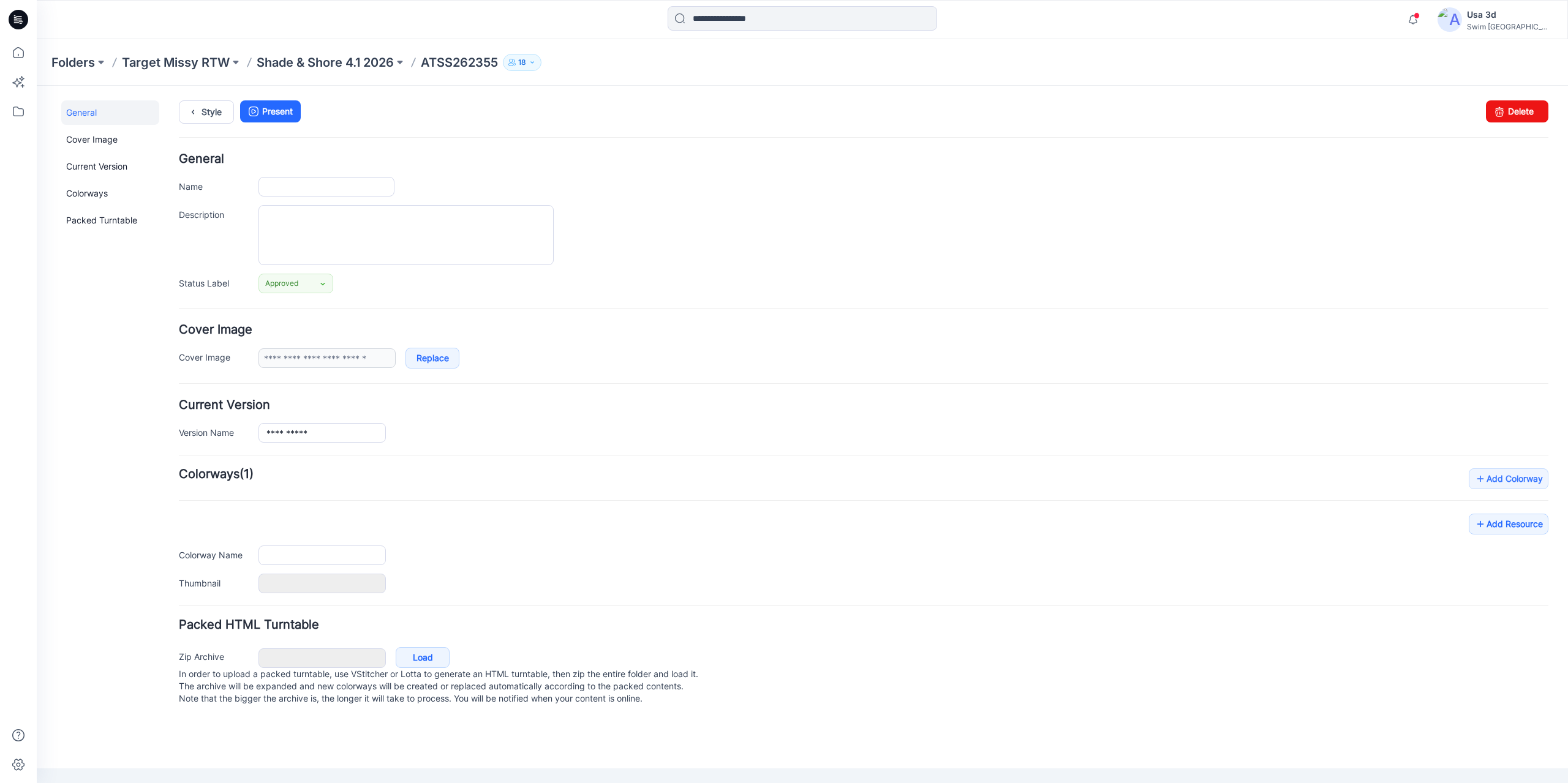
type input "**********"
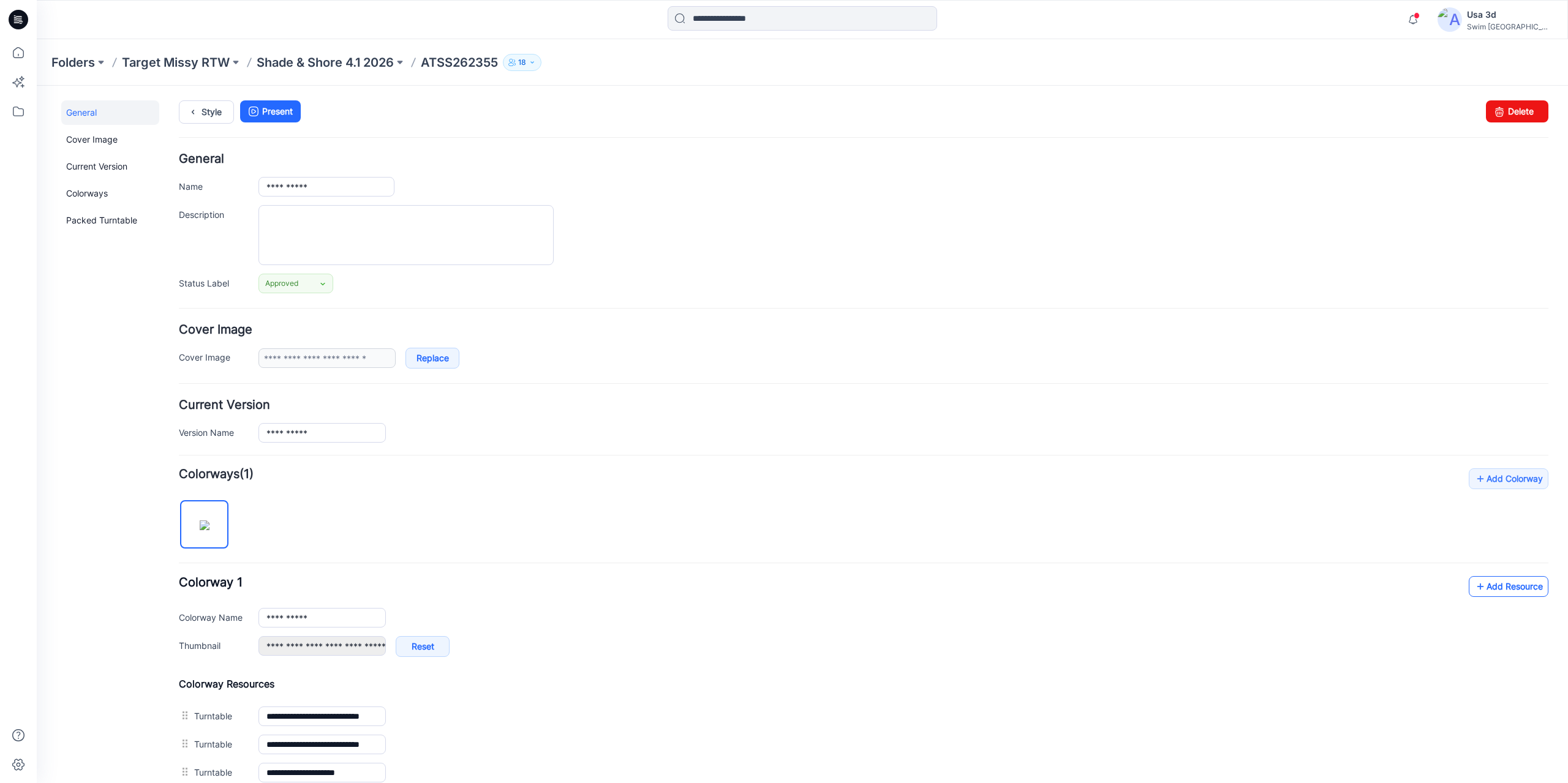
click at [1491, 593] on link "Add Resource" at bounding box center [1508, 586] width 79 height 21
click at [86, 458] on div "General Cover Image Current Version Colorways Packed Turntable" at bounding box center [110, 521] width 98 height 842
click at [16, 18] on icon at bounding box center [15, 17] width 2 height 1
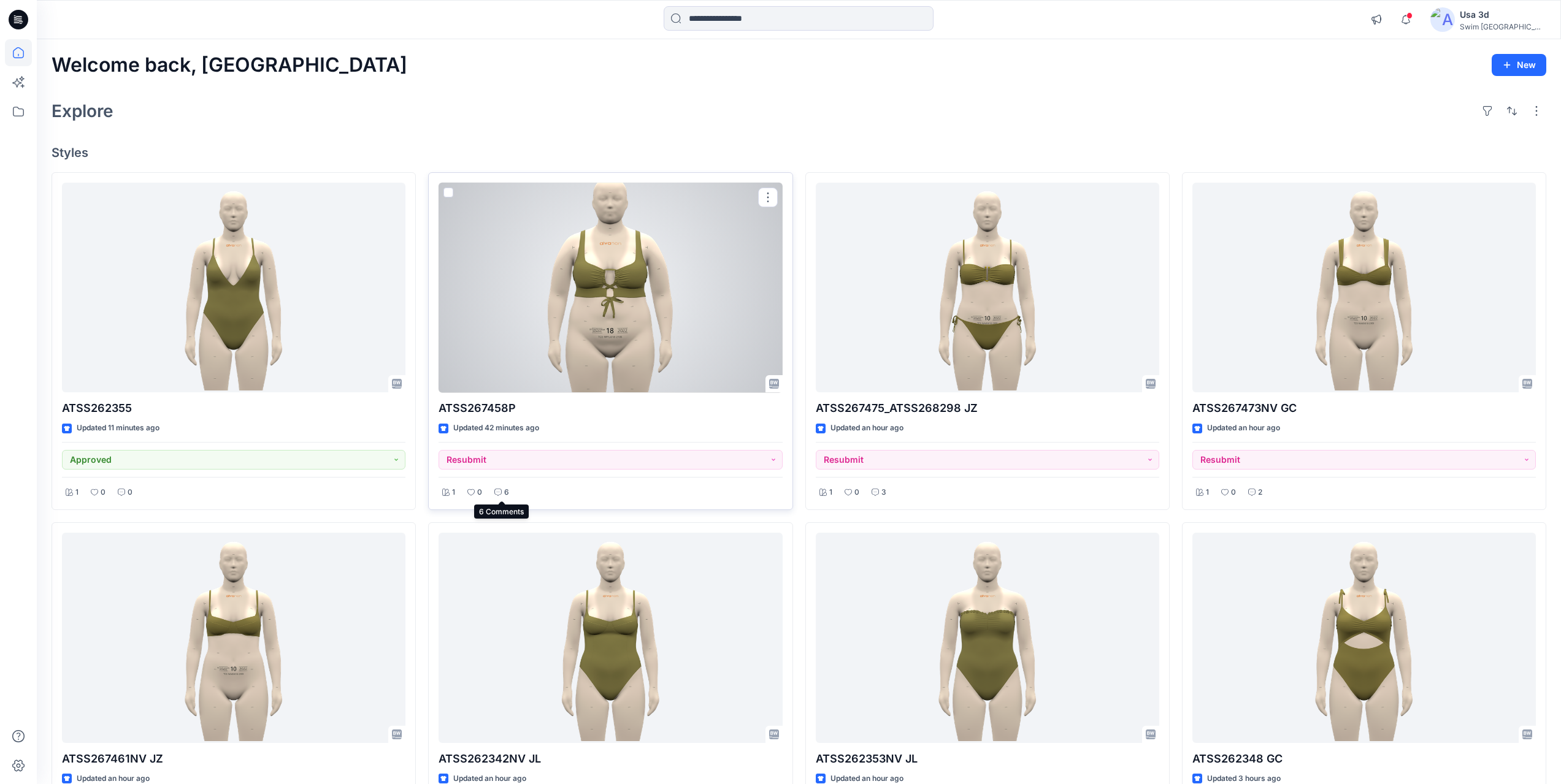
click at [503, 499] on div "6" at bounding box center [502, 492] width 22 height 15
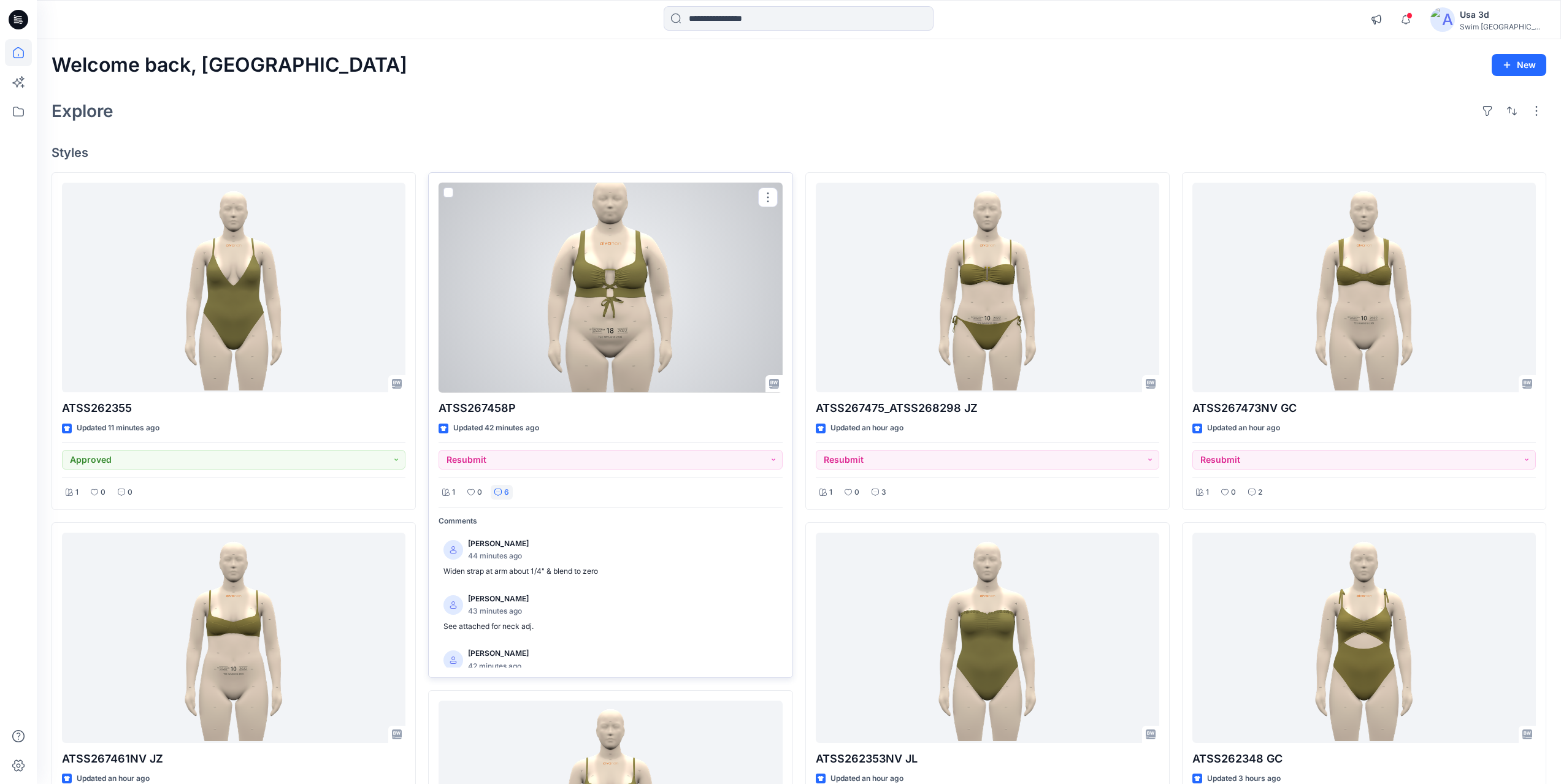
click at [637, 335] on div at bounding box center [610, 288] width 343 height 210
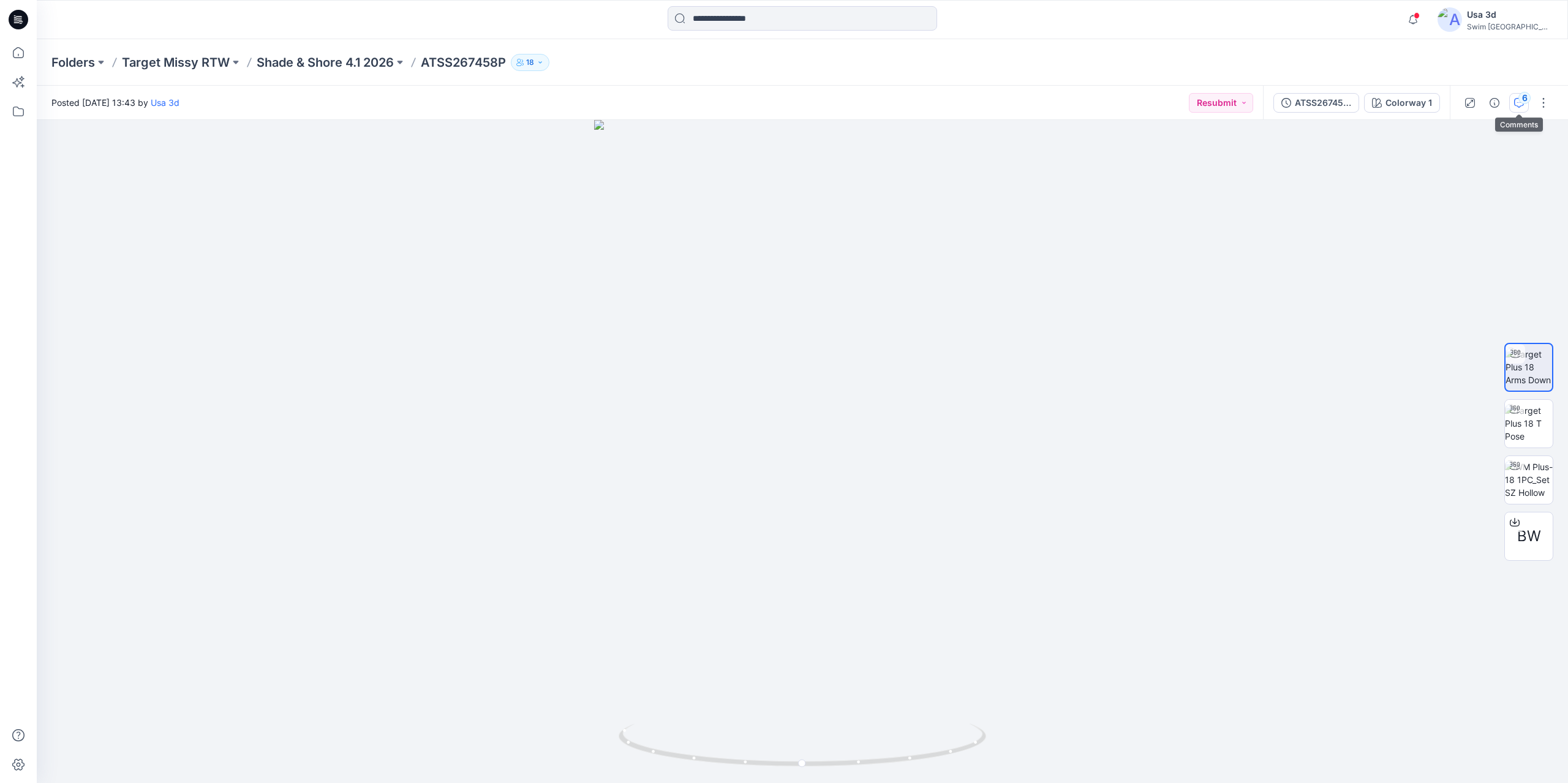
click at [1524, 99] on div "6" at bounding box center [1524, 97] width 12 height 12
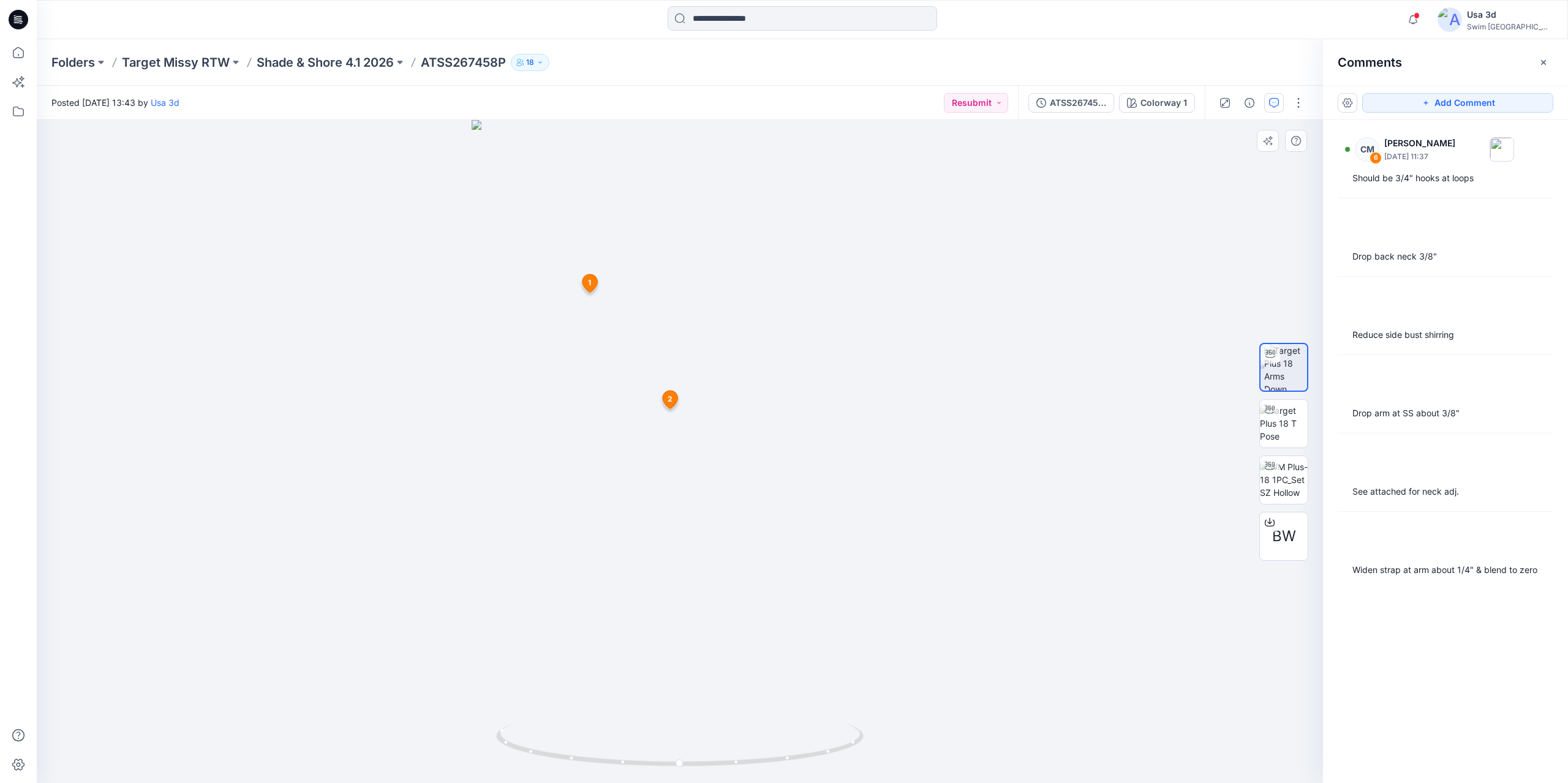
click at [595, 284] on icon at bounding box center [589, 282] width 15 height 18
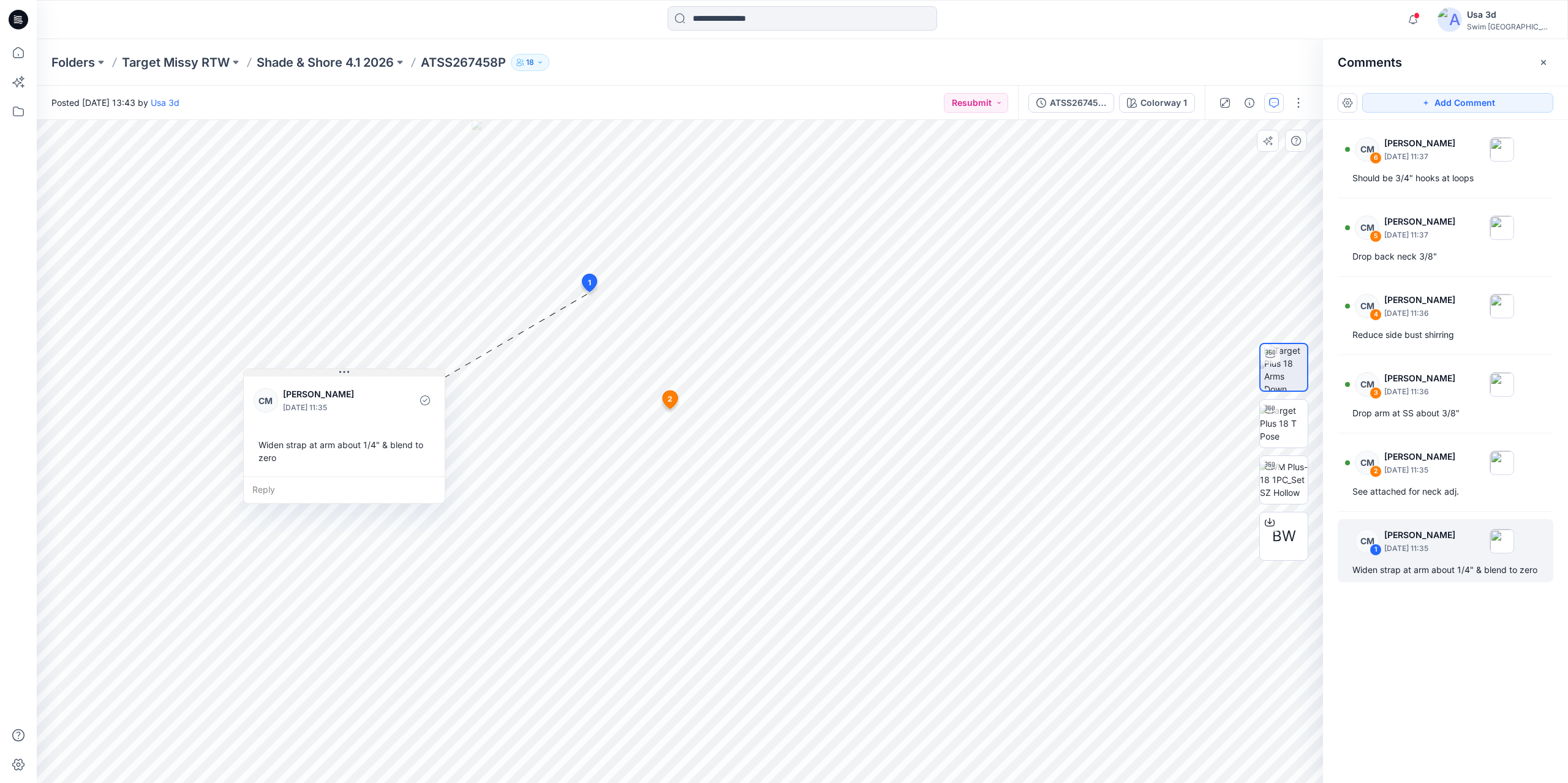
drag, startPoint x: 659, startPoint y: 305, endPoint x: 332, endPoint y: 376, distance: 334.6
click at [332, 376] on button at bounding box center [344, 373] width 201 height 7
click at [1377, 240] on div "5" at bounding box center [1375, 236] width 12 height 12
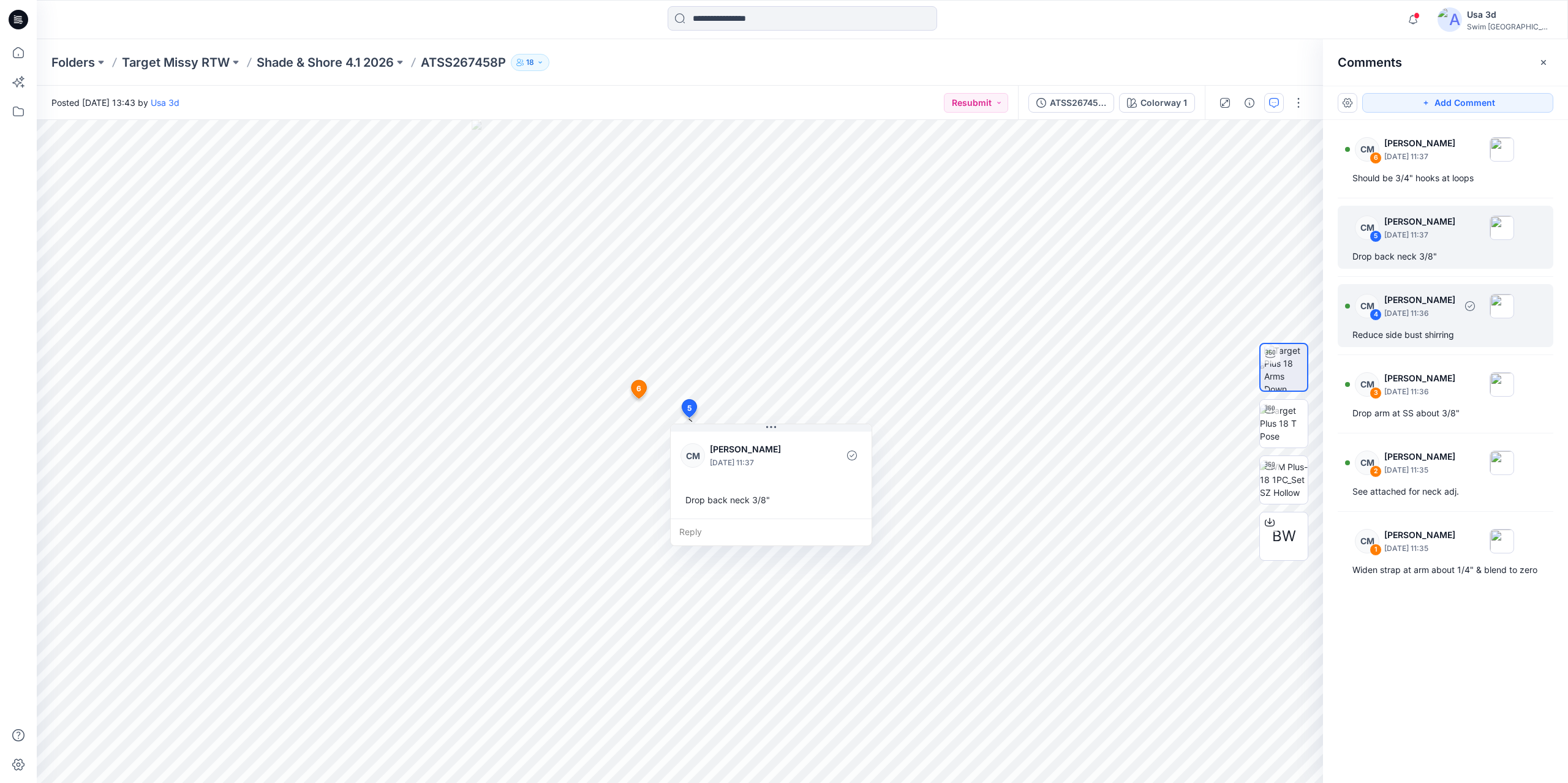
click at [1410, 302] on p "[PERSON_NAME]" at bounding box center [1419, 300] width 71 height 14
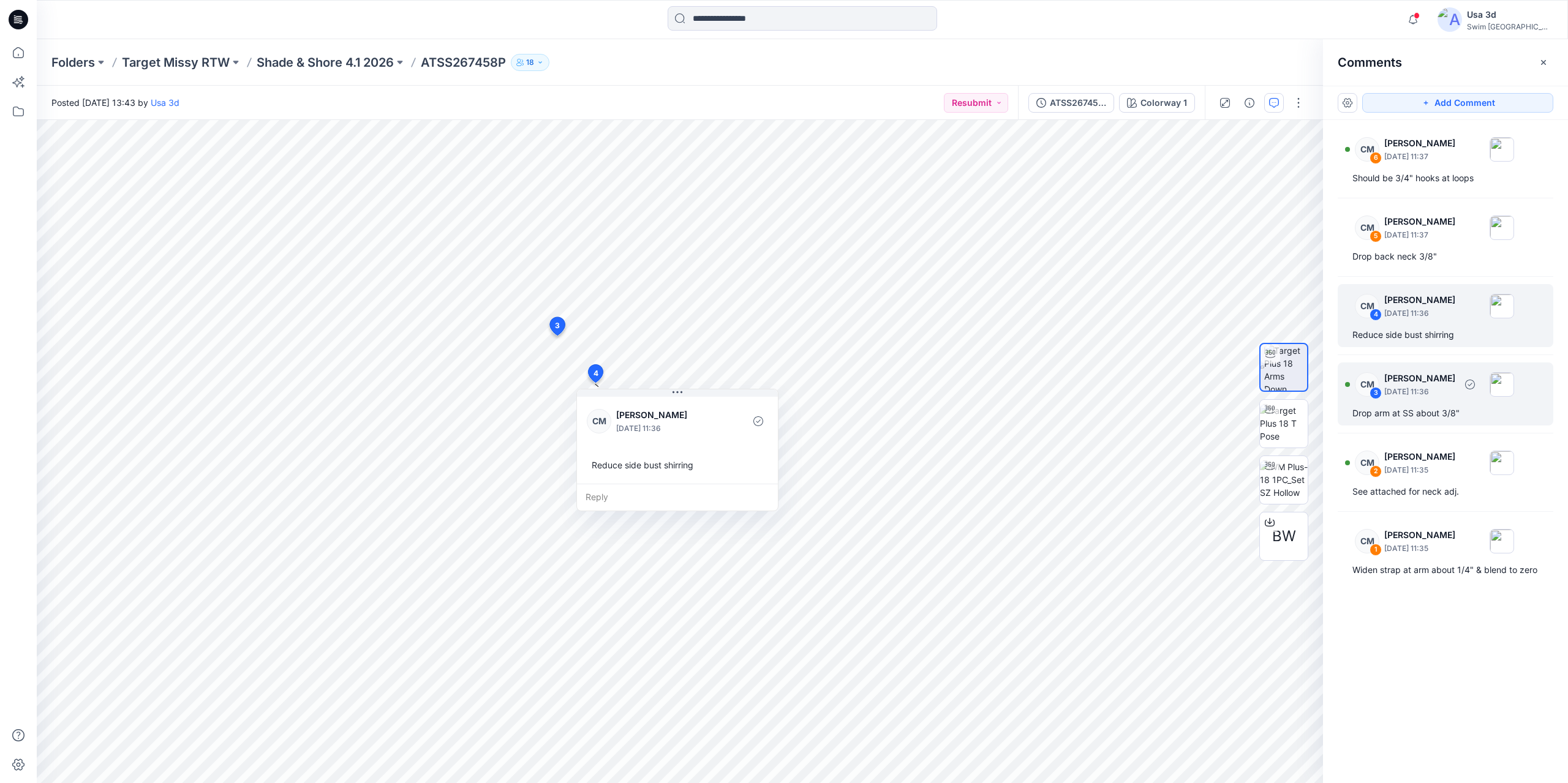
click at [1427, 390] on p "[DATE] 11:36" at bounding box center [1419, 391] width 71 height 12
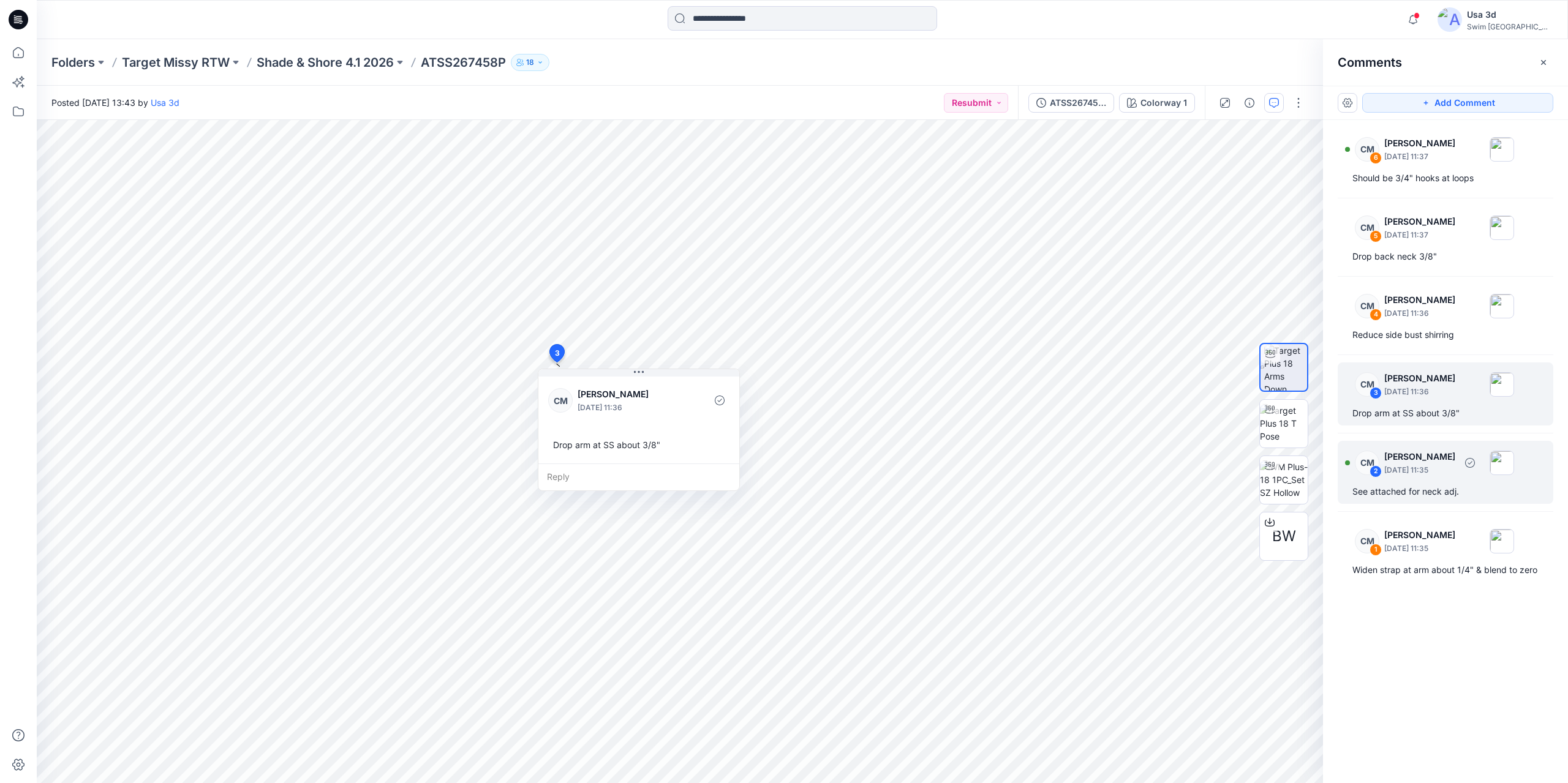
click at [1428, 476] on div "CM 2 [PERSON_NAME] [DATE] 11:35" at bounding box center [1429, 463] width 169 height 34
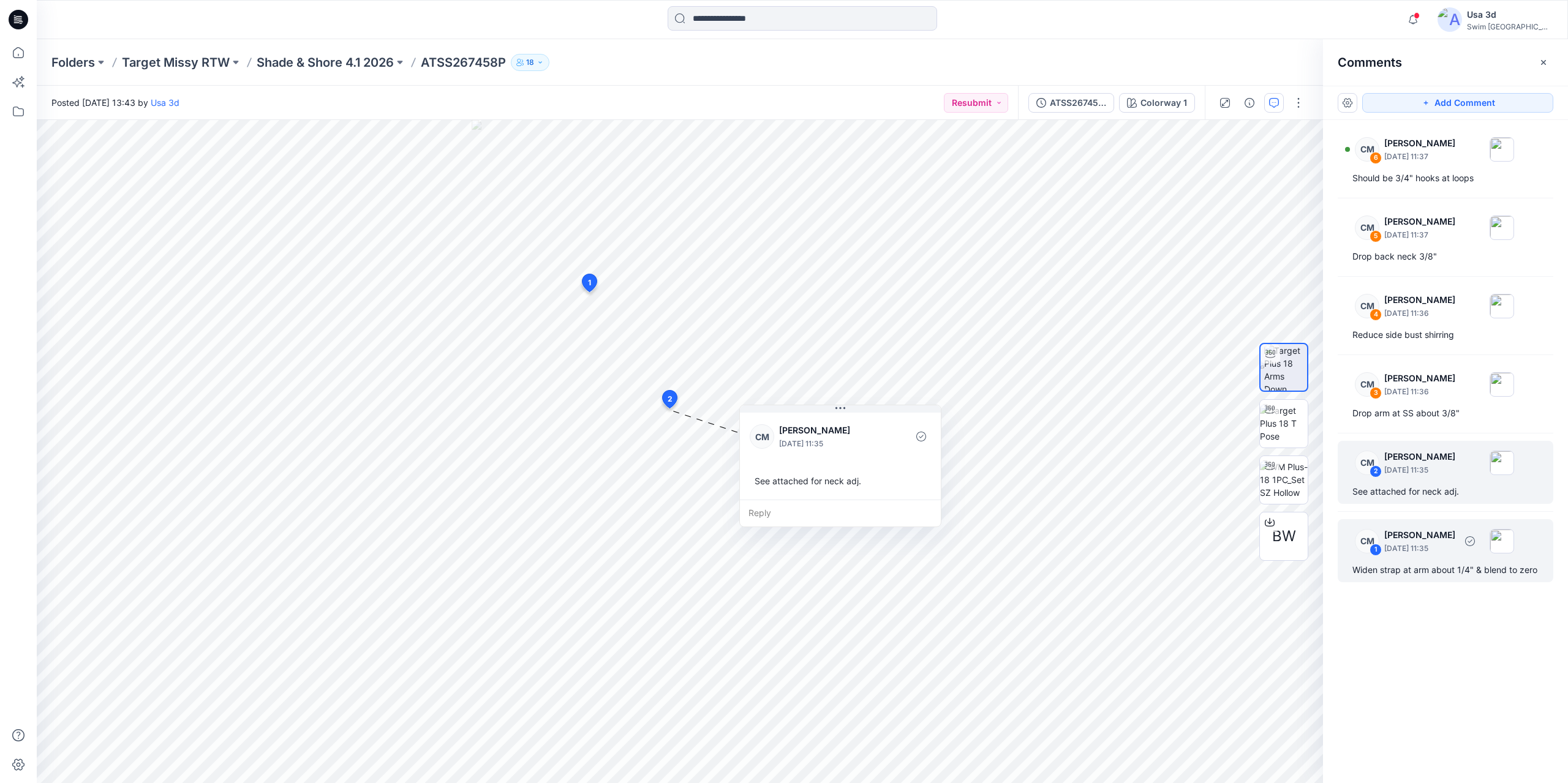
click at [1427, 543] on p "[DATE] 11:35" at bounding box center [1419, 548] width 71 height 12
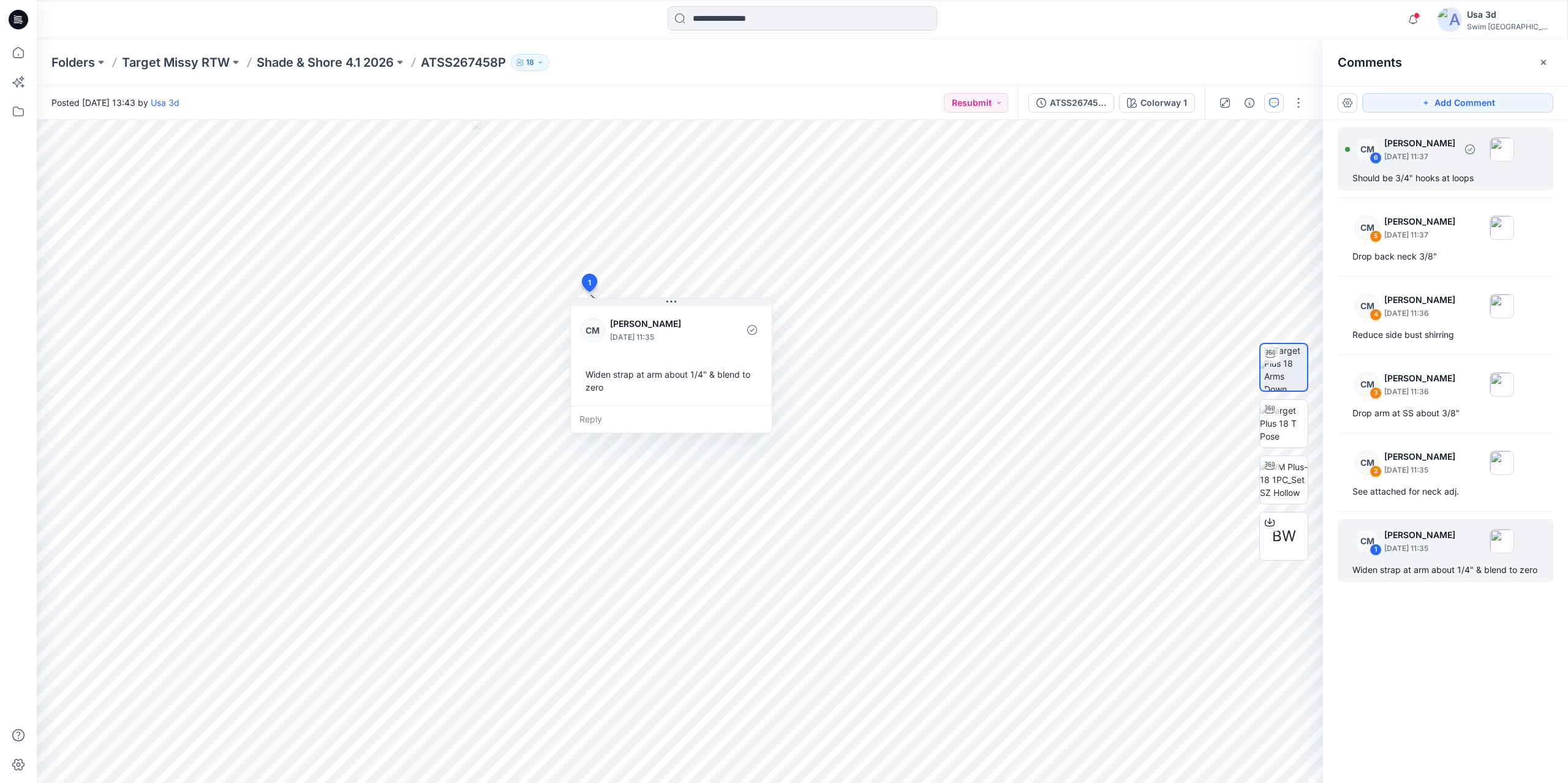
click at [1429, 178] on div "Should be 3/4" hooks at loops" at bounding box center [1445, 178] width 186 height 14
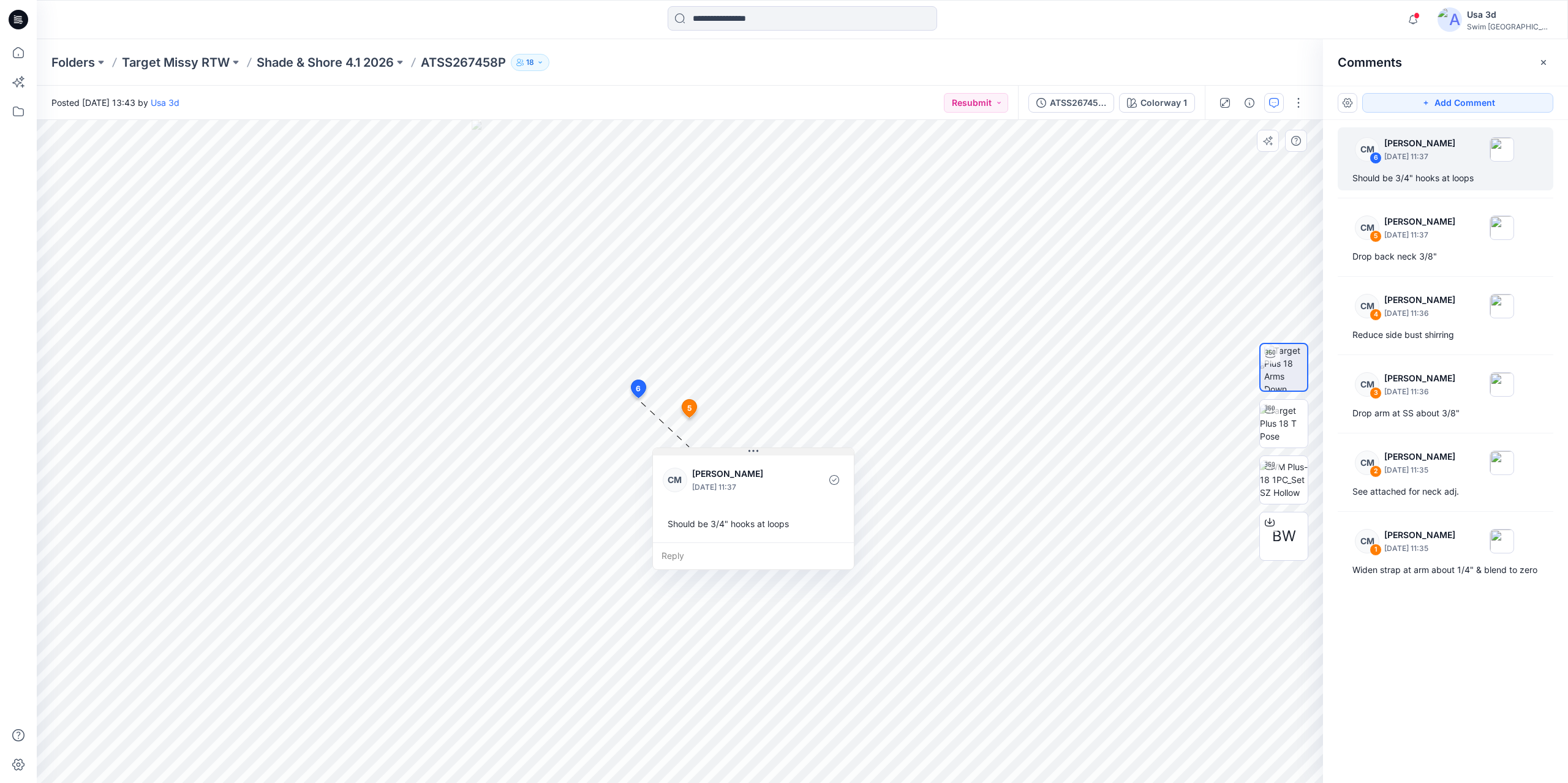
drag, startPoint x: 720, startPoint y: 408, endPoint x: 753, endPoint y: 451, distance: 54.2
click at [753, 451] on icon at bounding box center [753, 451] width 2 height 2
click at [1424, 12] on icon "button" at bounding box center [1413, 19] width 23 height 25
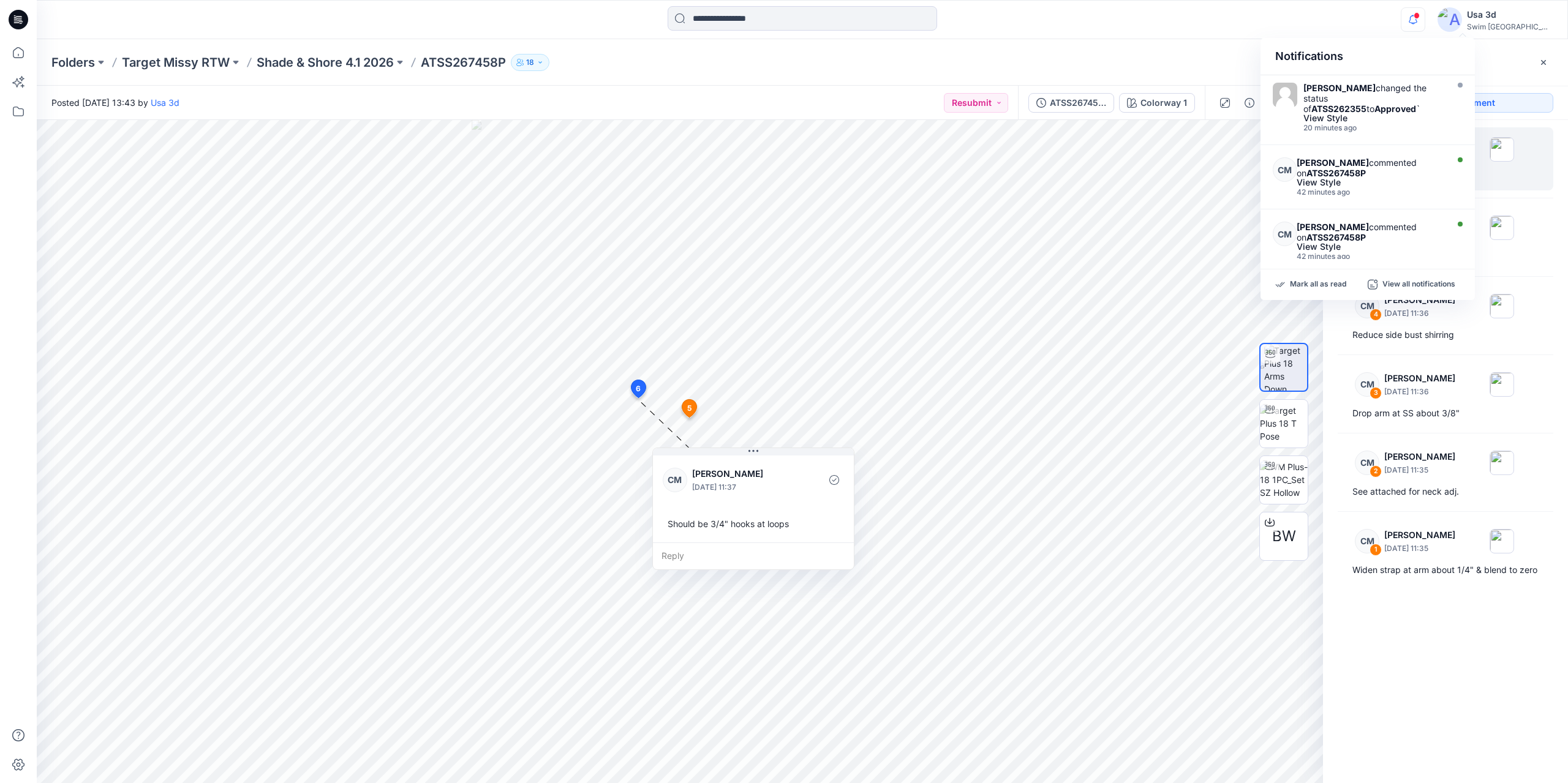
click at [1424, 12] on icon "button" at bounding box center [1413, 19] width 23 height 25
